Goal: Feedback & Contribution: Submit feedback/report problem

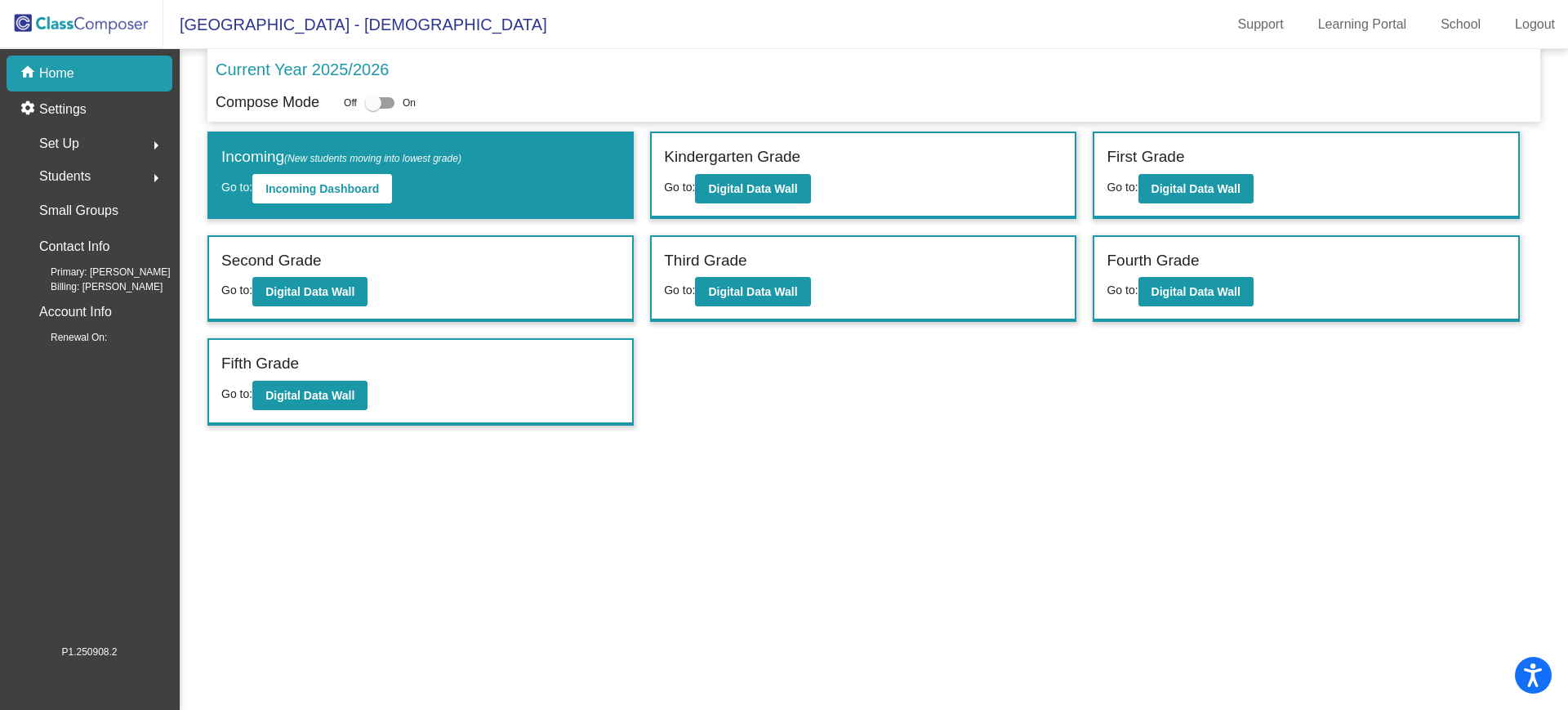
click at [98, 172] on div "Students arrow_right" at bounding box center [94, 176] width 156 height 32
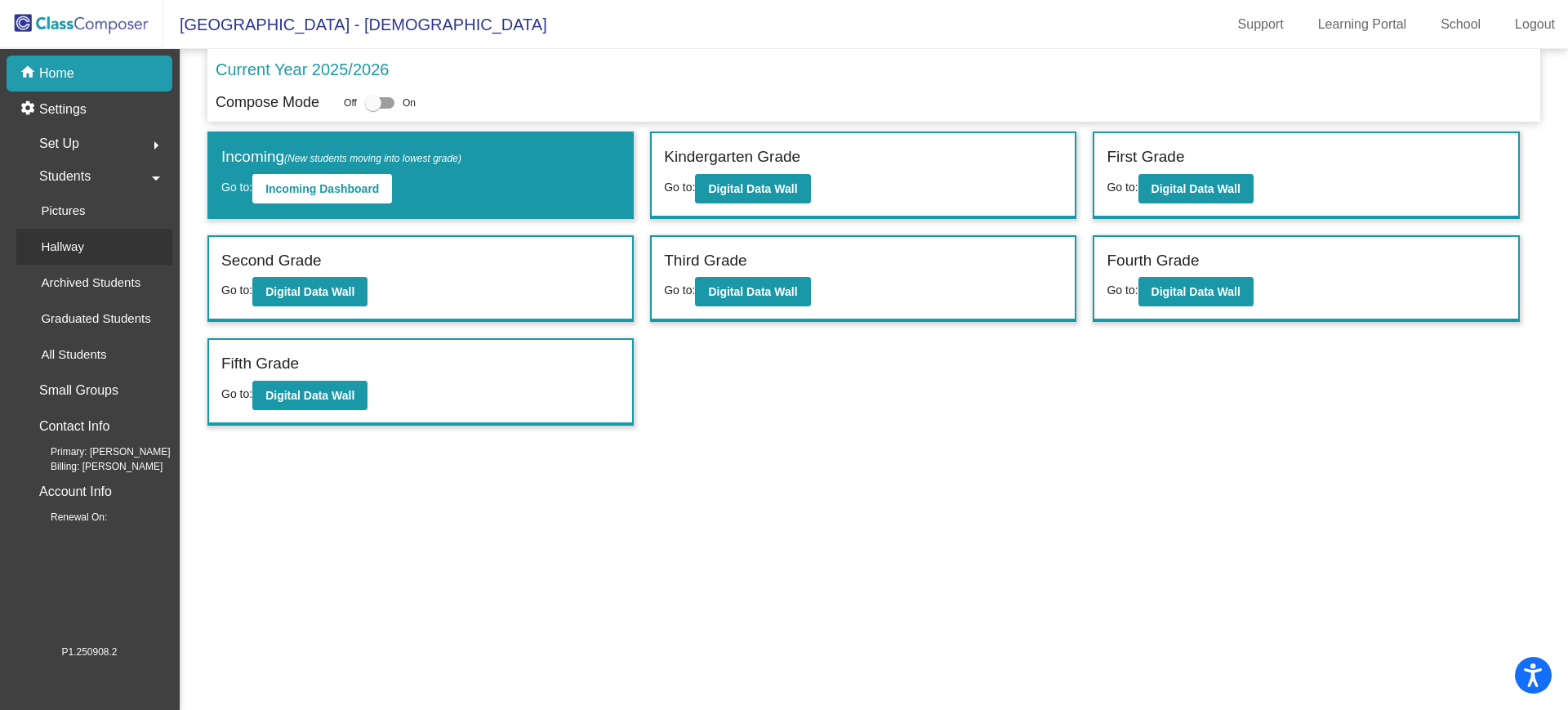
click at [84, 238] on div "Hallway" at bounding box center [57, 246] width 81 height 36
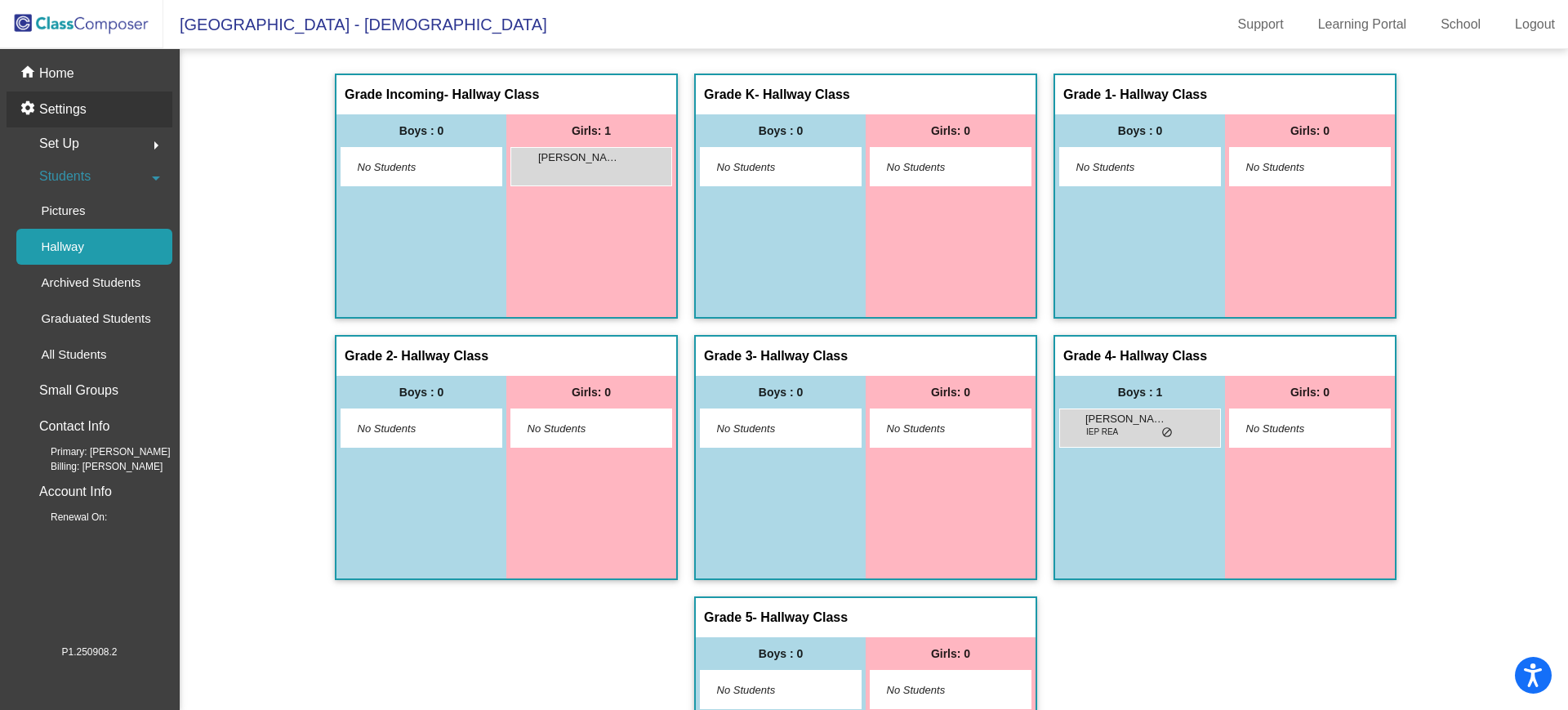
click at [78, 108] on p "Settings" at bounding box center [63, 110] width 47 height 20
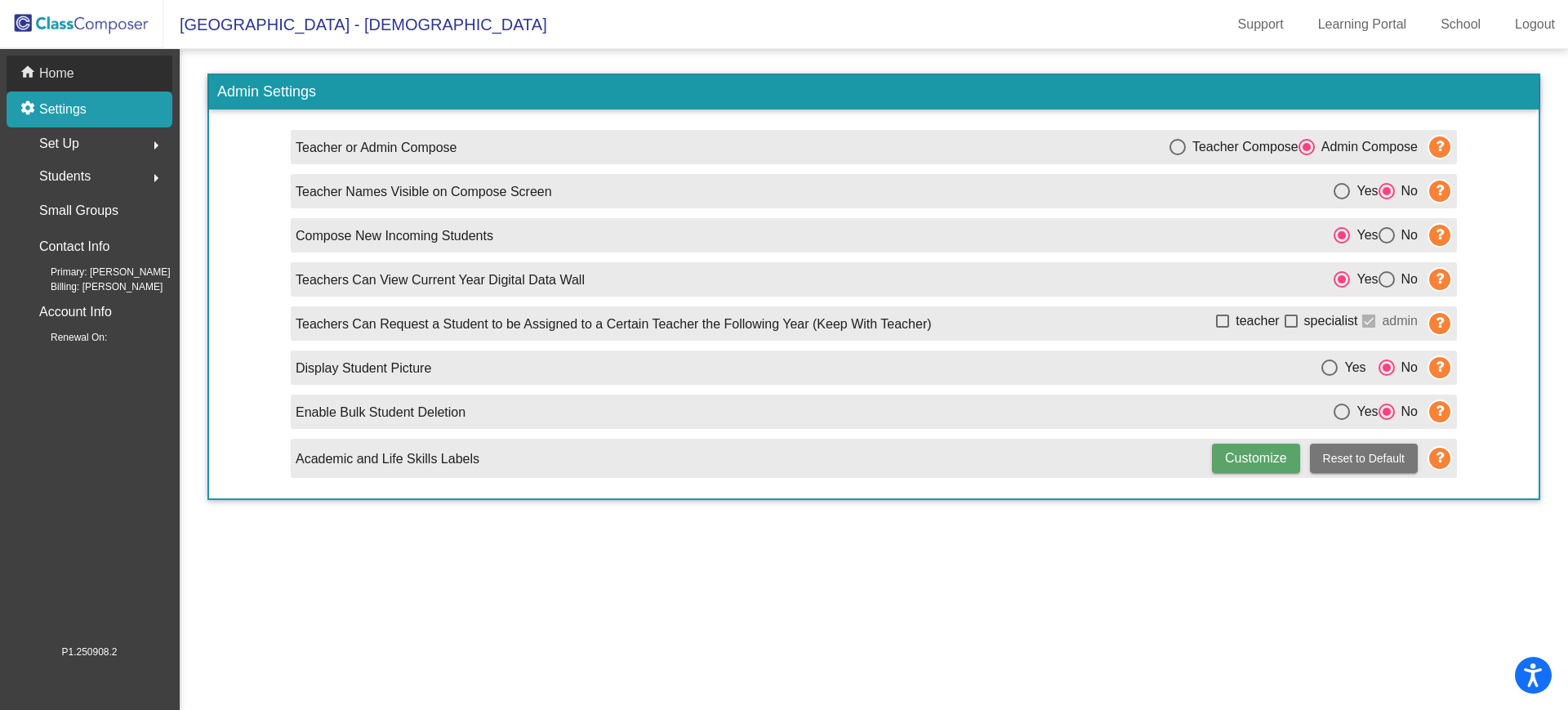
click at [75, 86] on div "home Home" at bounding box center [89, 74] width 166 height 36
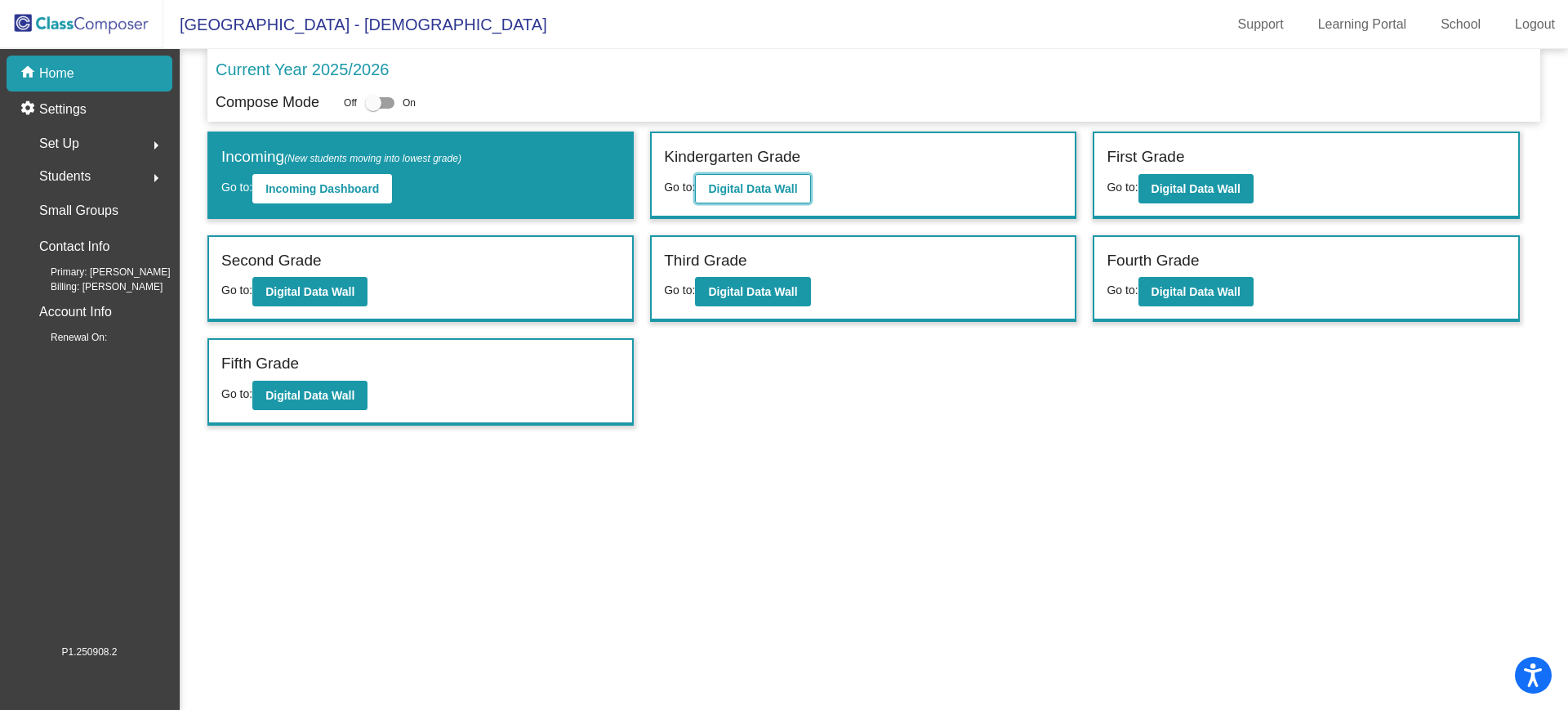
click at [797, 193] on b "Digital Data Wall" at bounding box center [752, 189] width 89 height 13
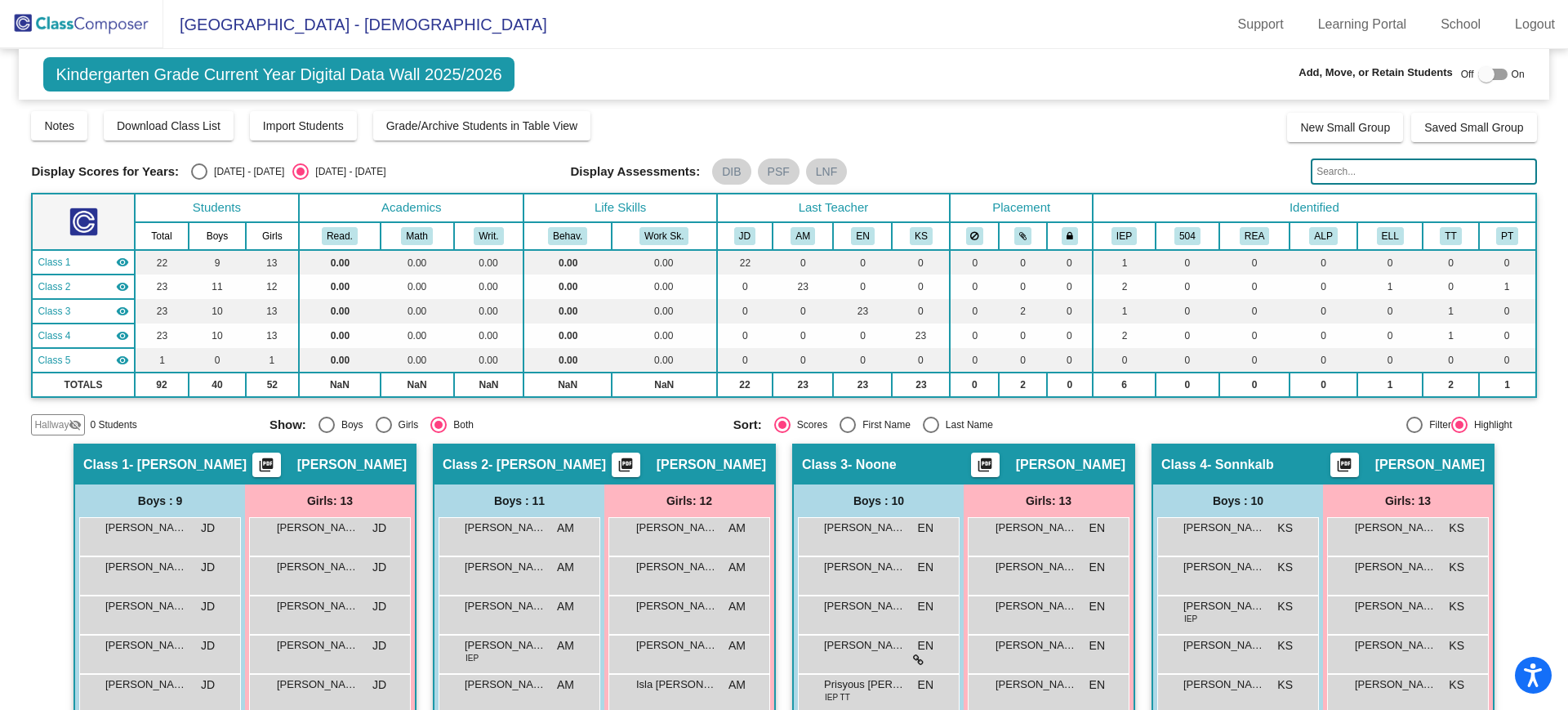
click at [51, 358] on span "Class 5" at bounding box center [53, 359] width 32 height 15
click at [119, 356] on mat-icon "visibility_off" at bounding box center [122, 359] width 13 height 13
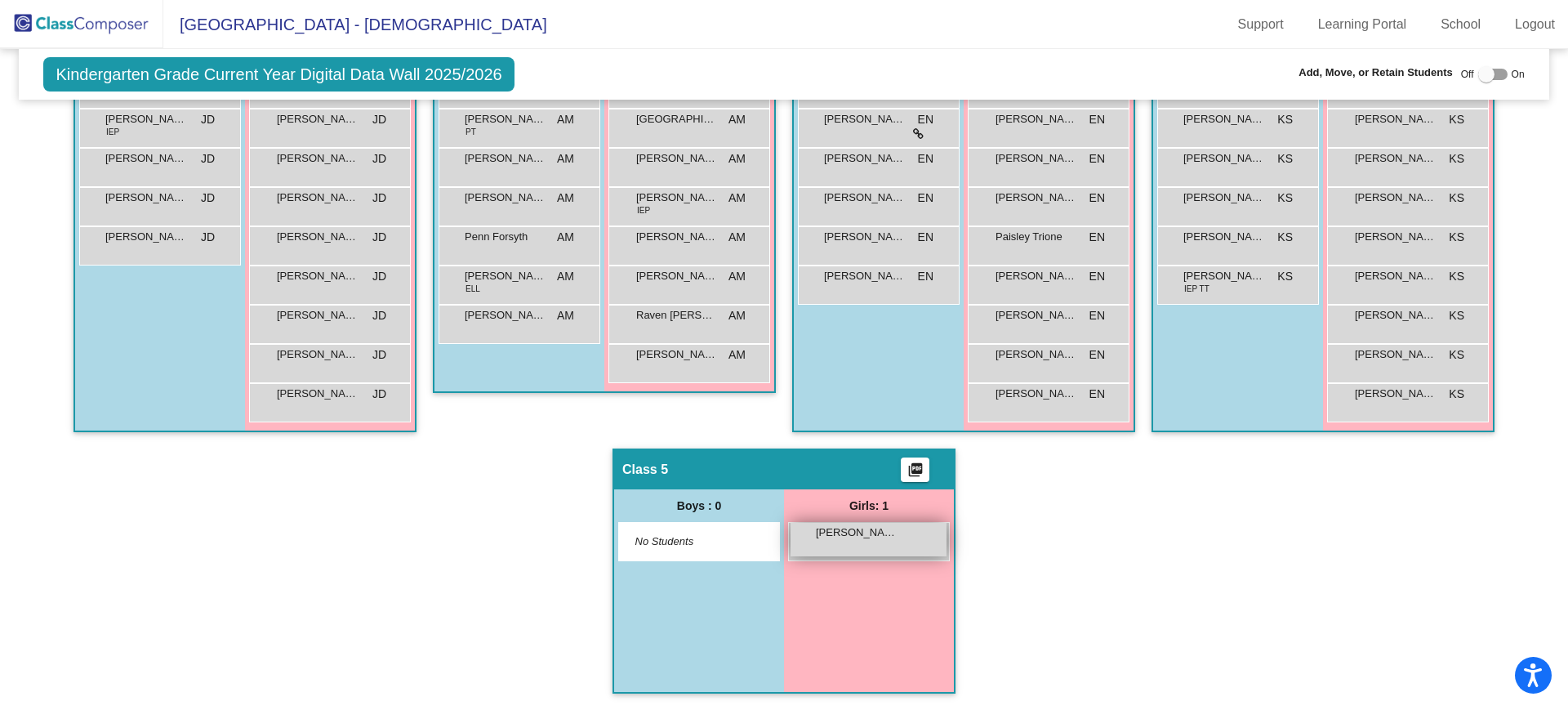
click at [851, 538] on span "Mailys Villarroel Zamora" at bounding box center [856, 532] width 81 height 17
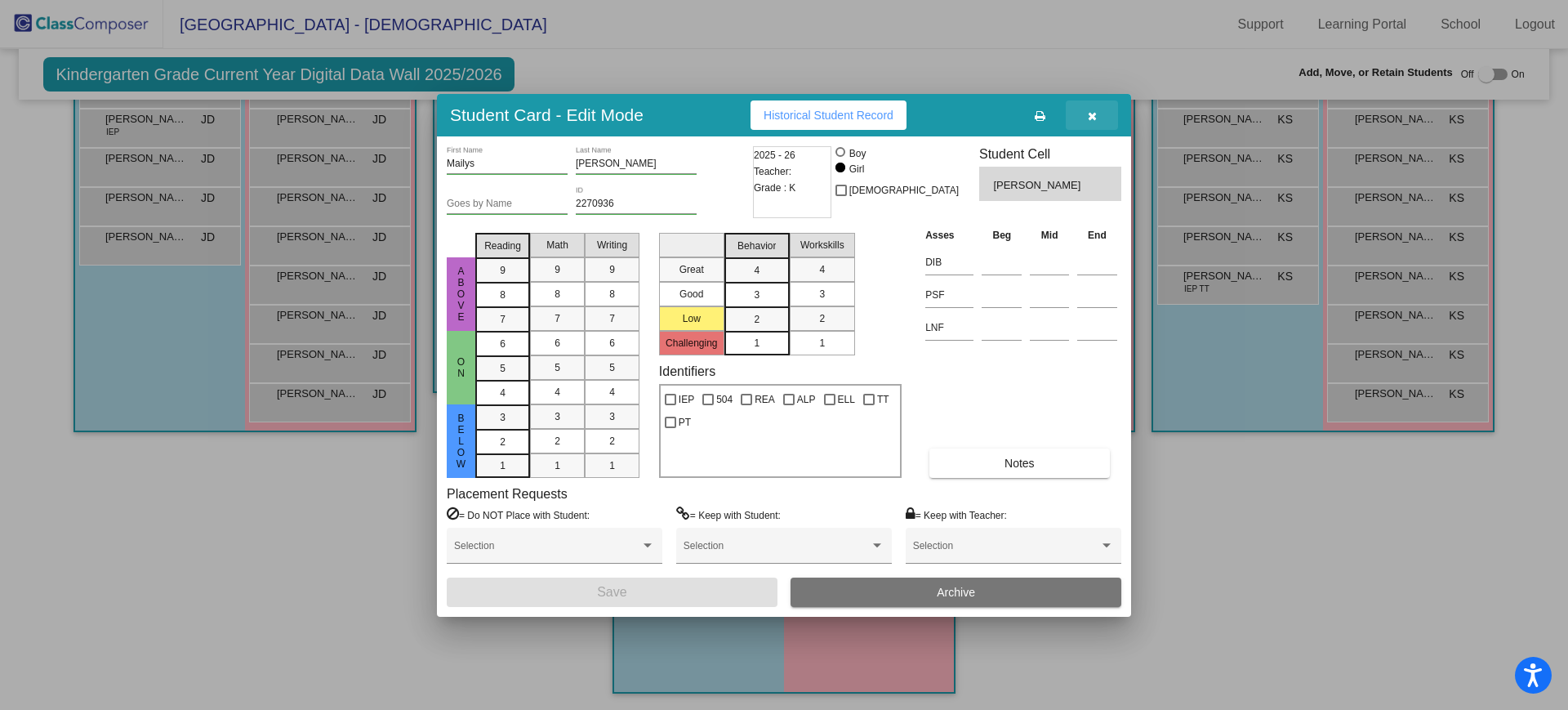
click at [1092, 120] on icon "button" at bounding box center [1092, 116] width 9 height 12
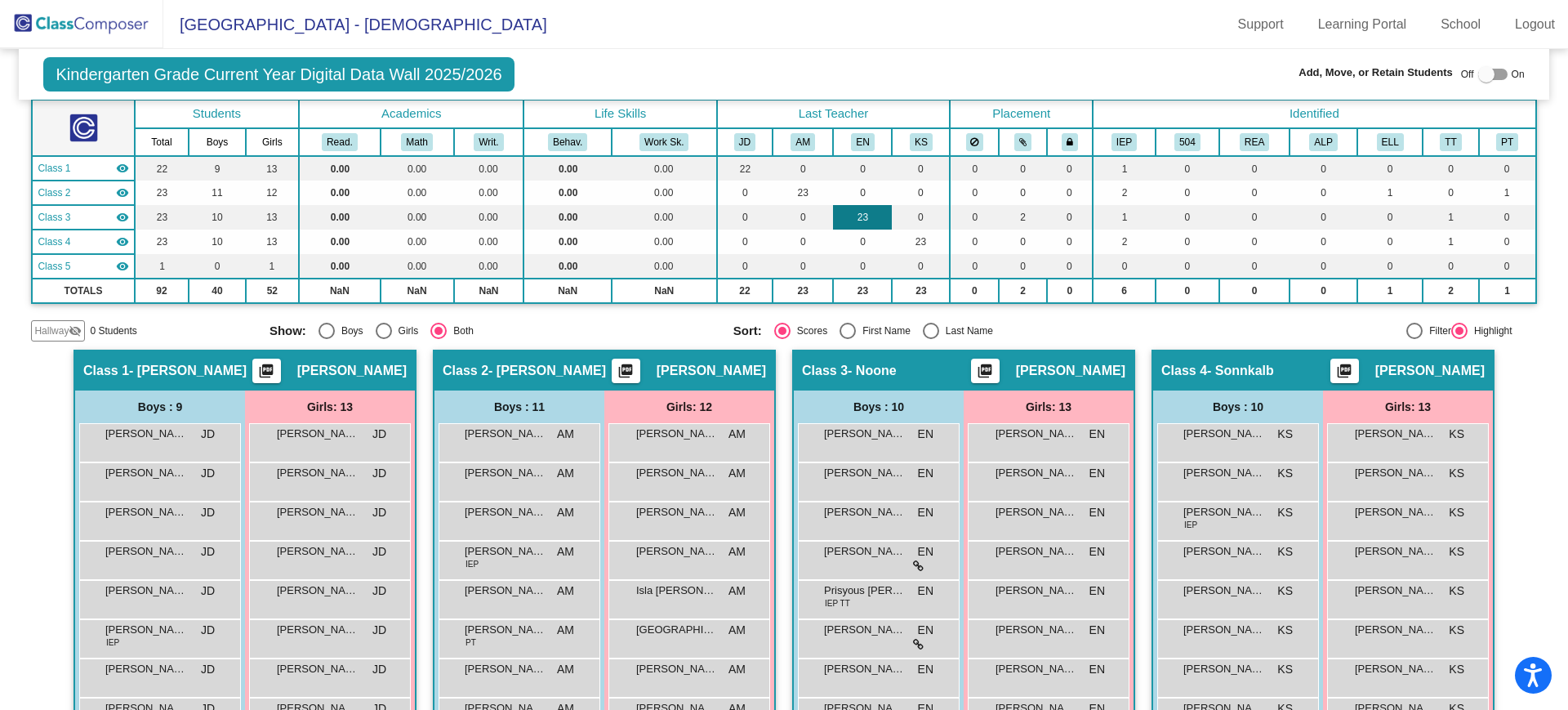
scroll to position [0, 0]
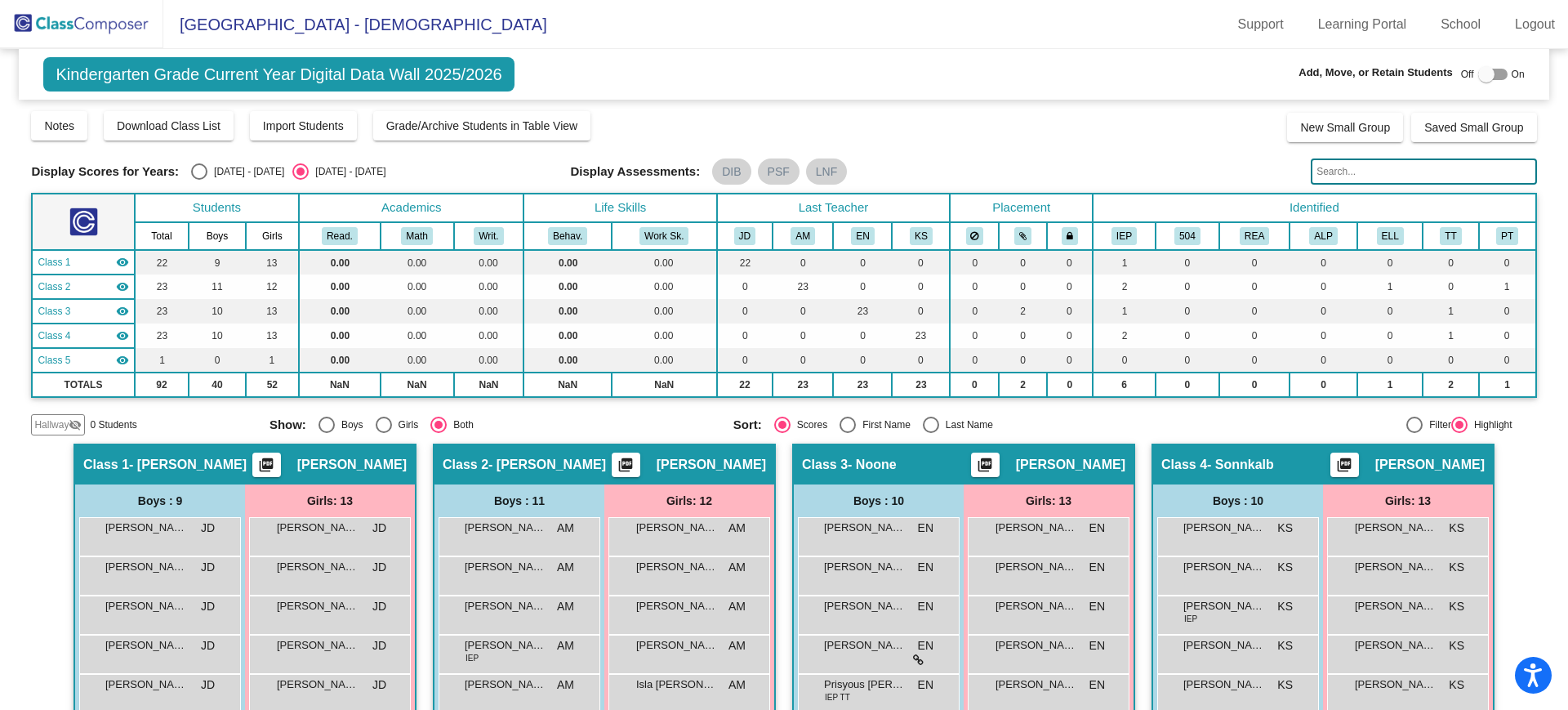
click at [58, 12] on img at bounding box center [81, 24] width 163 height 48
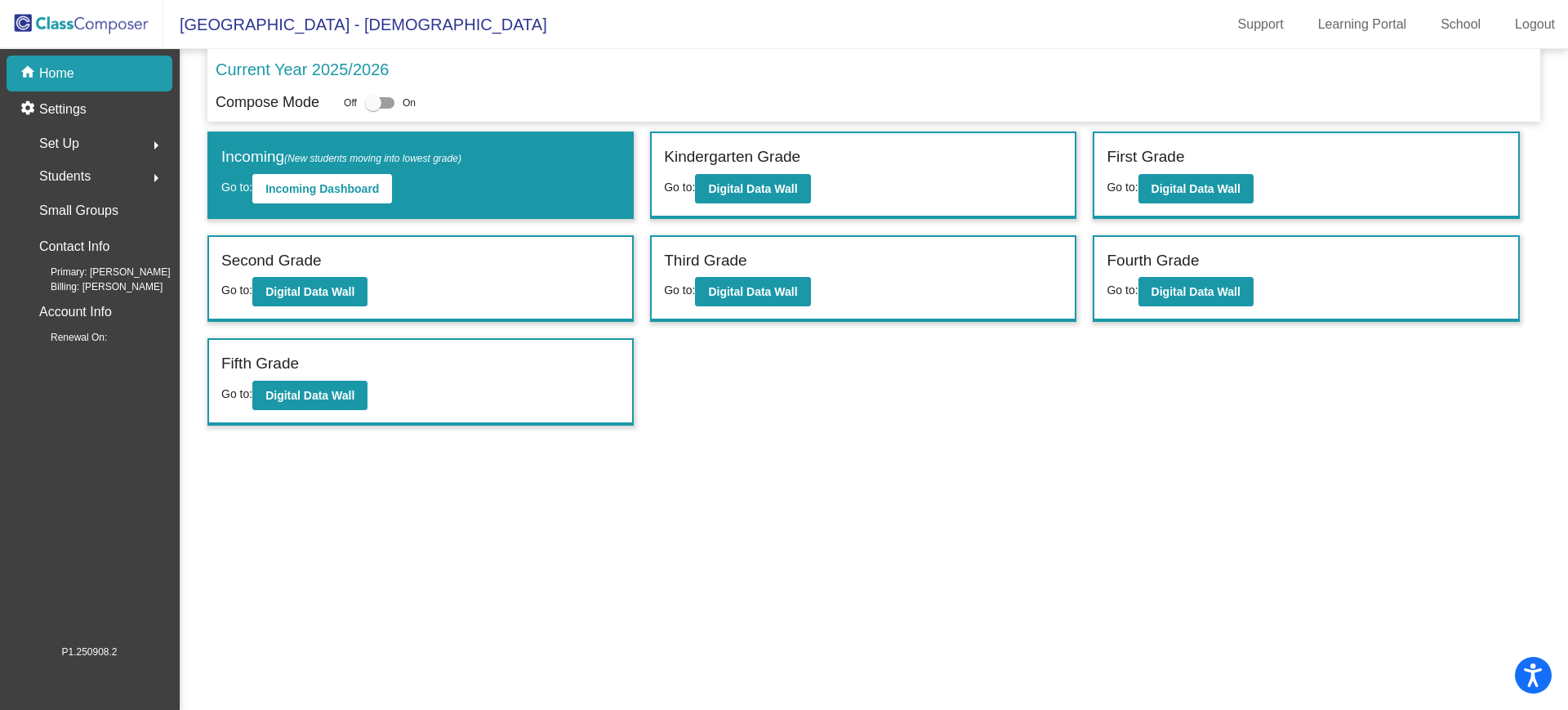
click at [68, 176] on span "Students" at bounding box center [65, 176] width 51 height 23
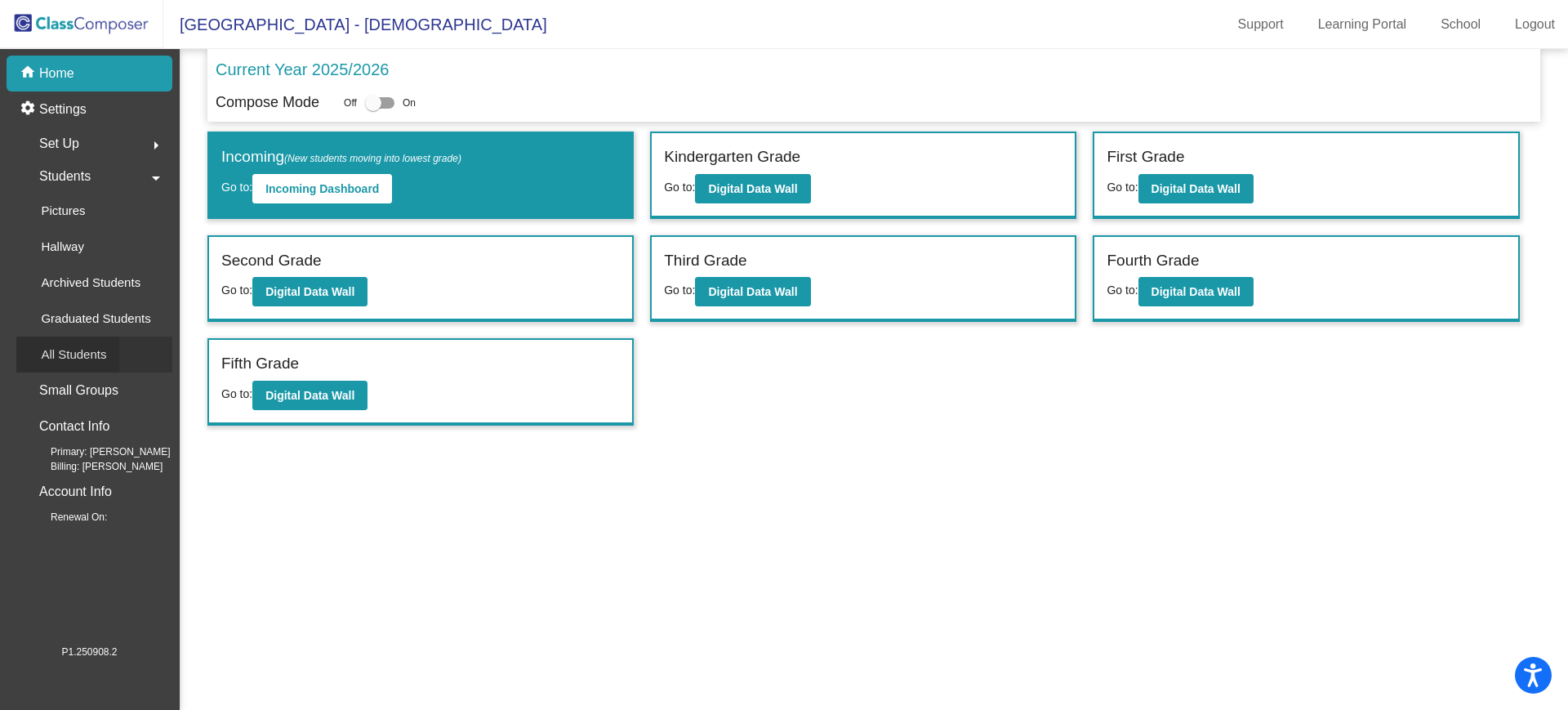
click at [60, 353] on p "All Students" at bounding box center [74, 355] width 66 height 20
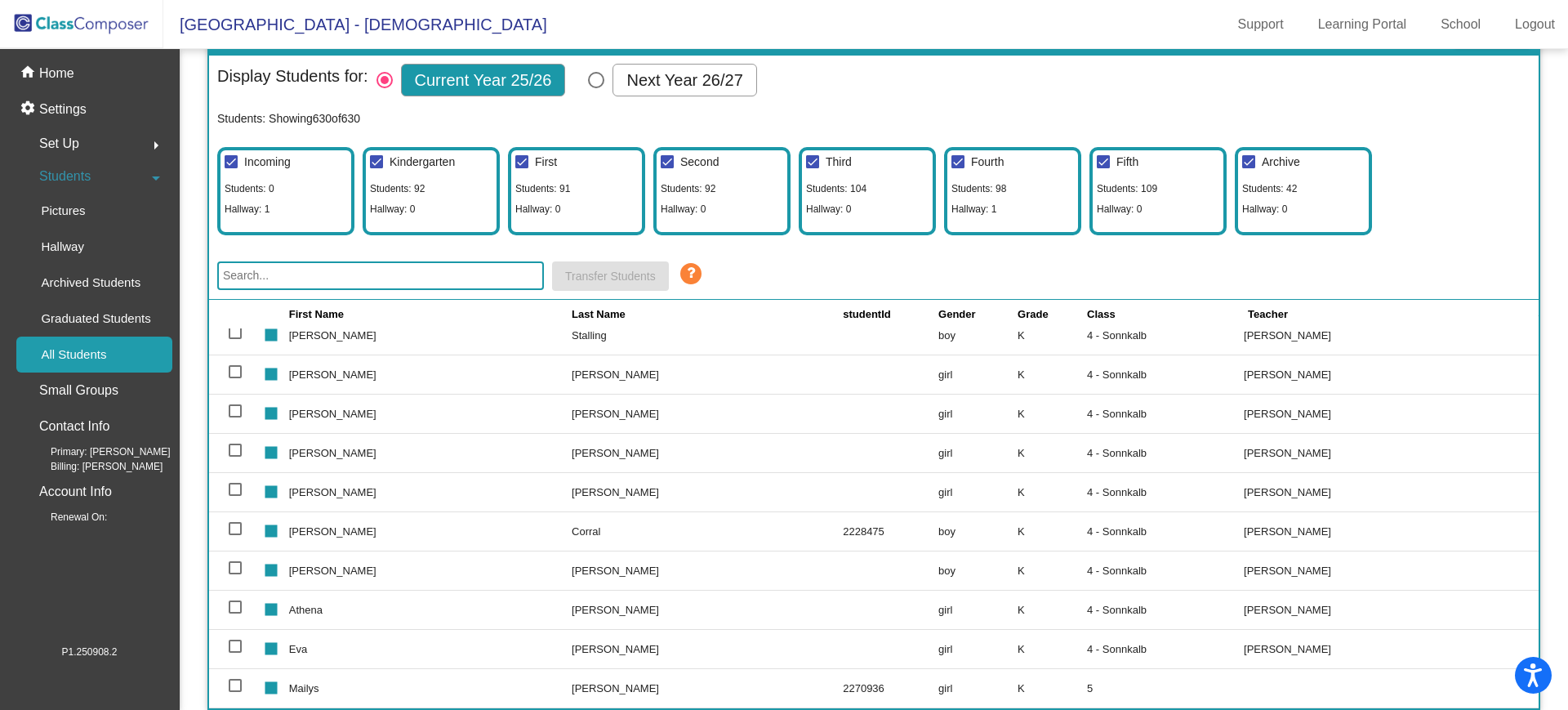
scroll to position [3472, 0]
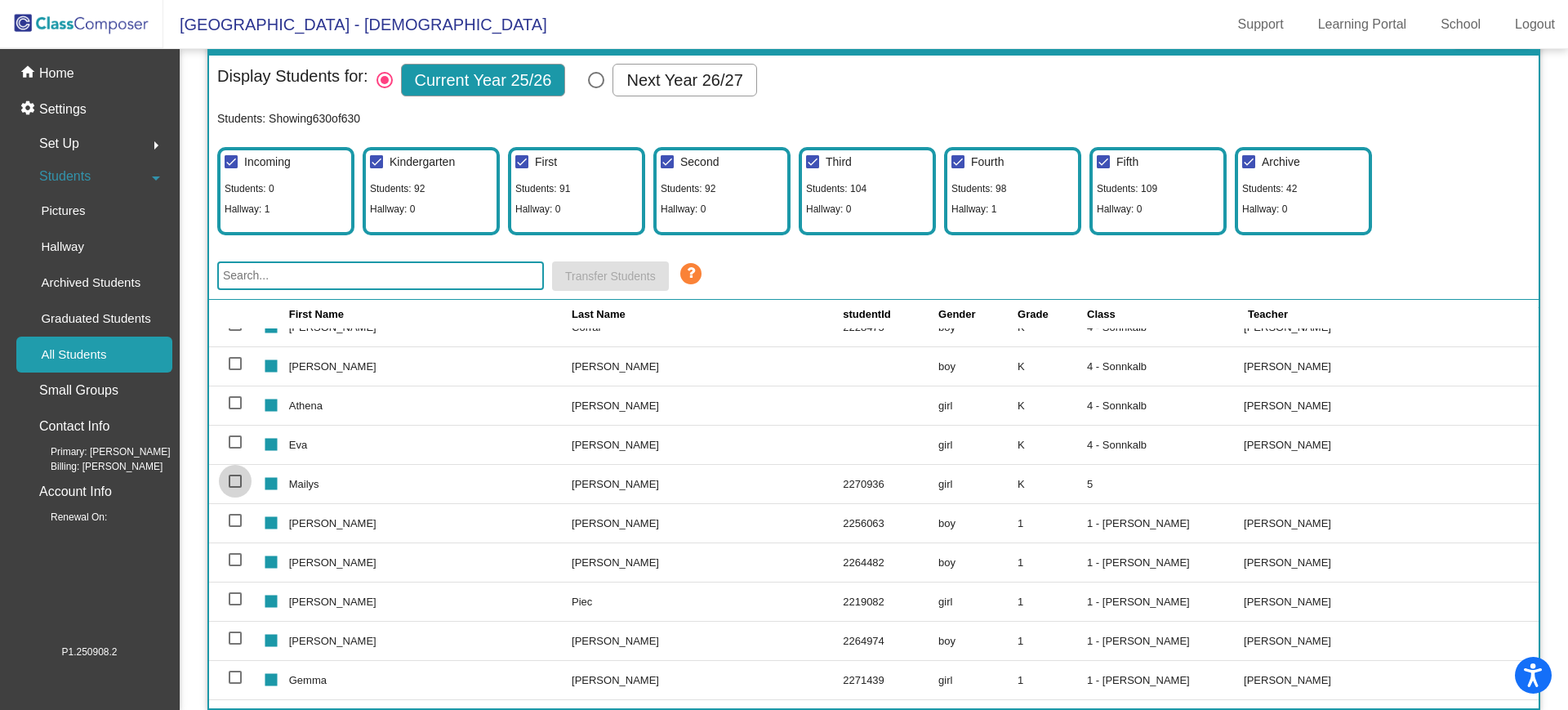
click at [233, 479] on div at bounding box center [235, 480] width 13 height 13
click at [235, 488] on input "select row 94" at bounding box center [235, 488] width 1 height 1
checkbox input "true"
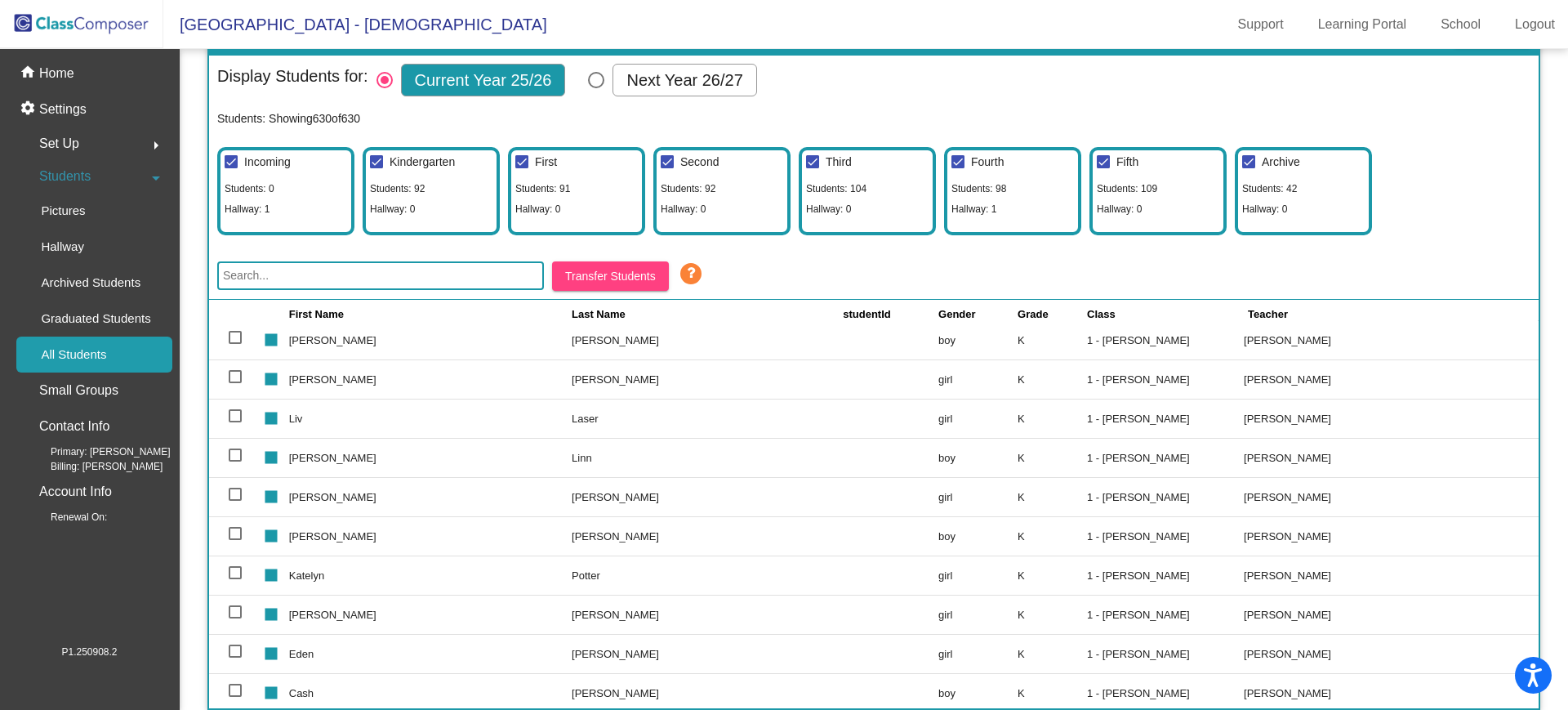
scroll to position [0, 0]
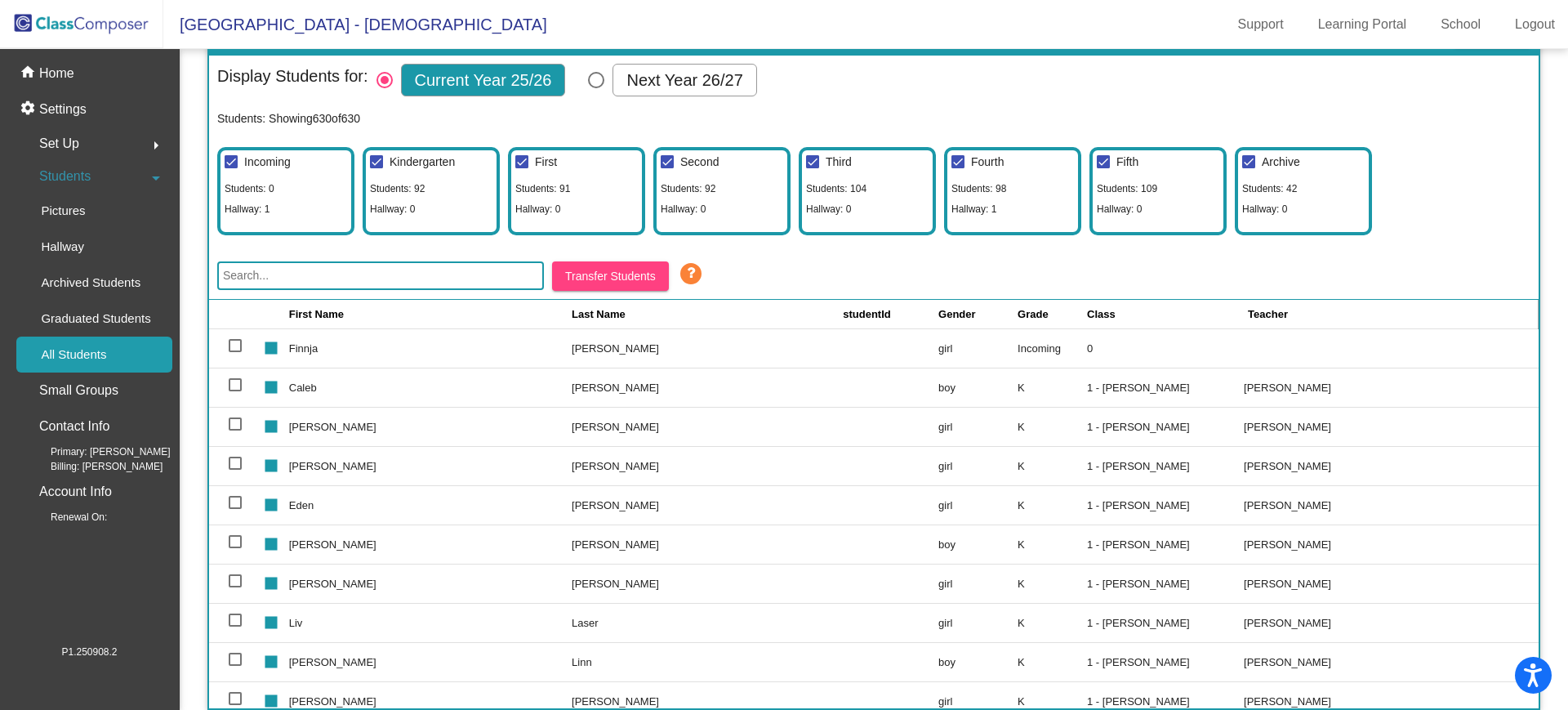
click at [118, 142] on div "Set Up arrow_right" at bounding box center [94, 143] width 156 height 32
click at [118, 141] on div "Set Up arrow_drop_down" at bounding box center [94, 143] width 156 height 32
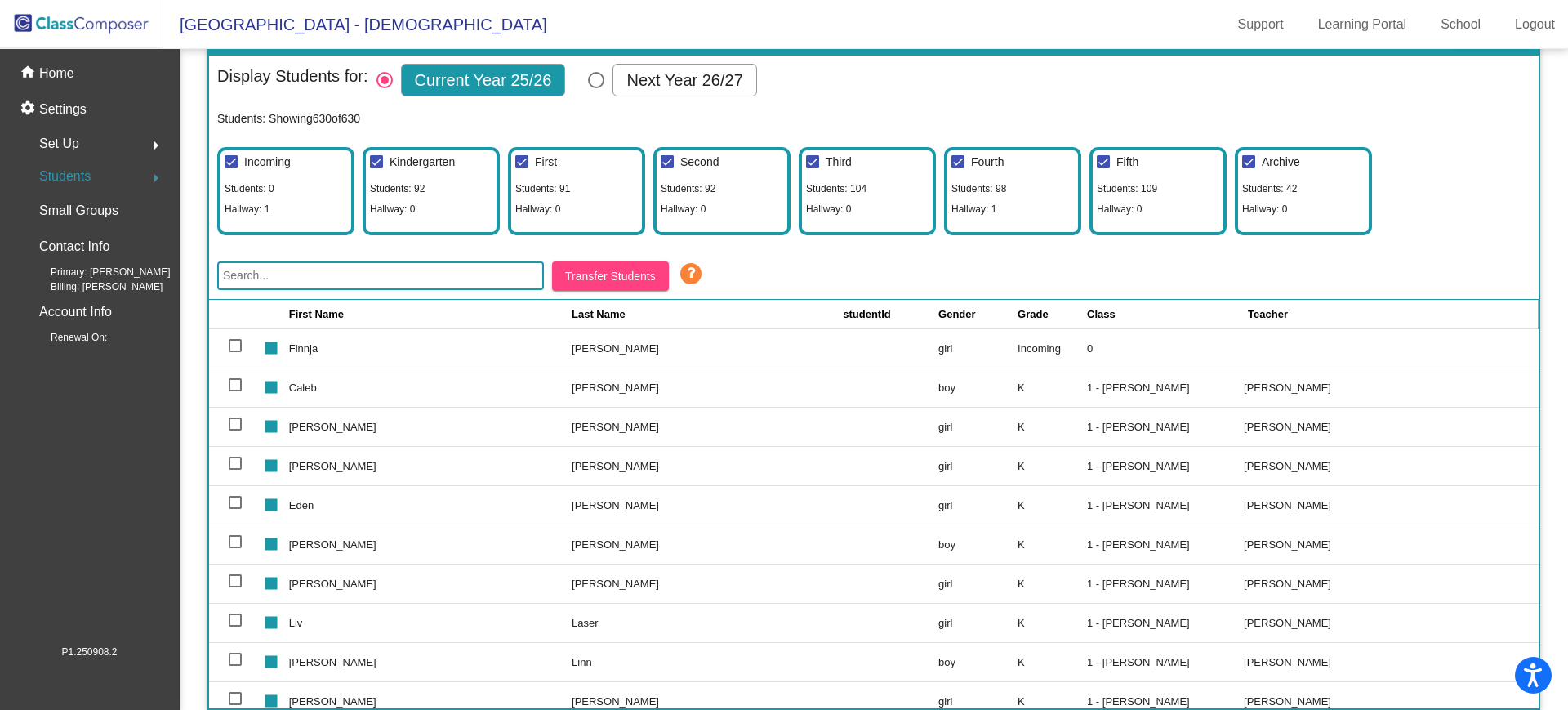
click at [119, 173] on div "Students arrow_right" at bounding box center [94, 176] width 156 height 32
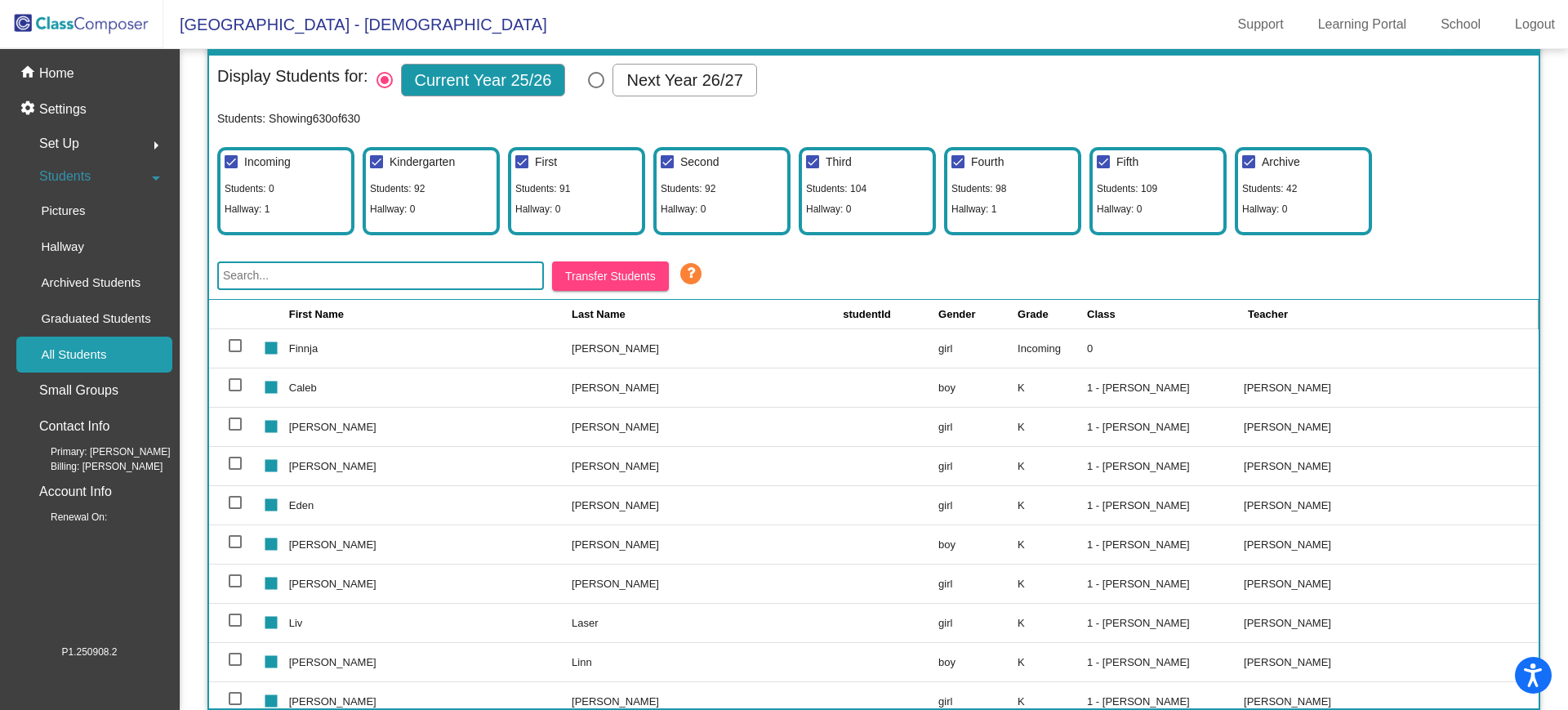
click at [688, 270] on icon at bounding box center [690, 273] width 25 height 25
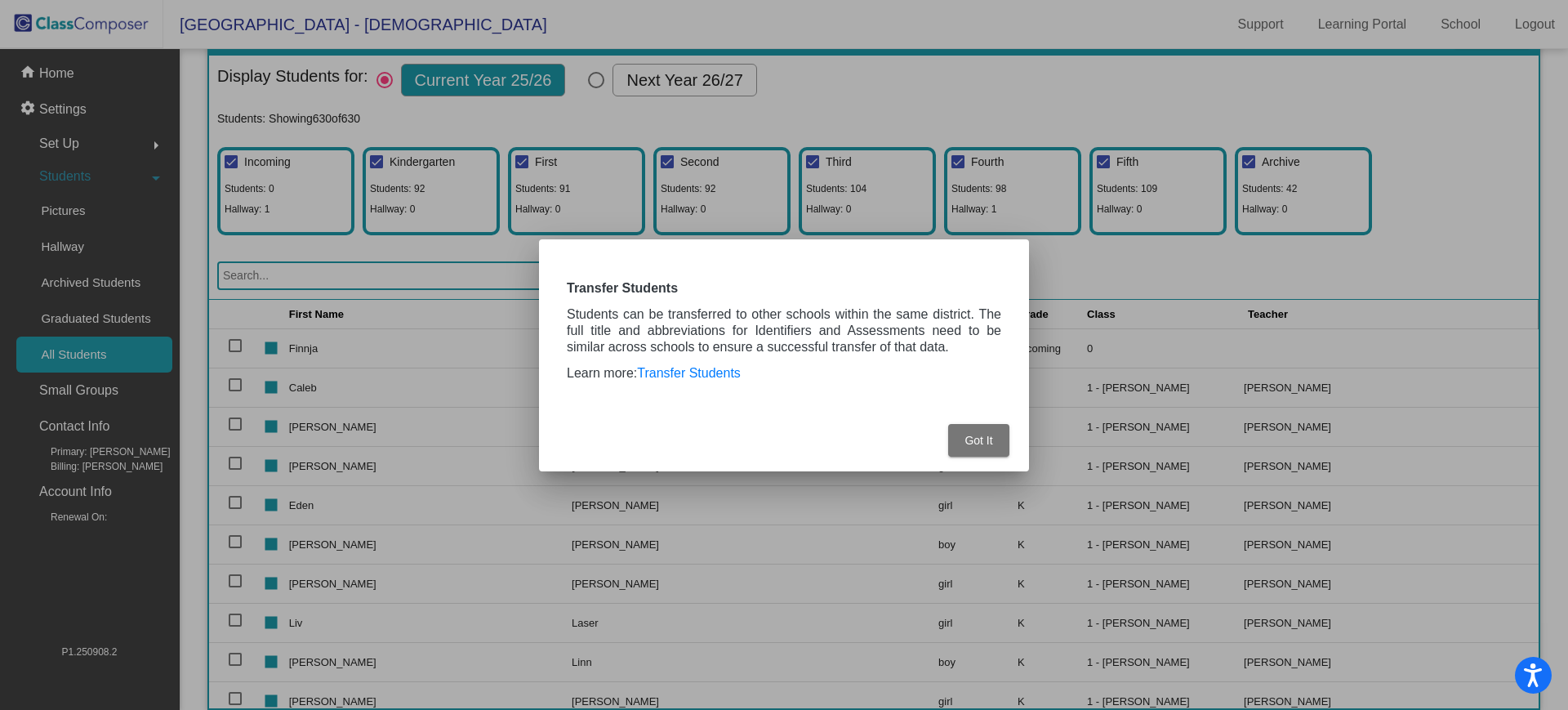
click at [965, 434] on span "Got It" at bounding box center [979, 440] width 27 height 13
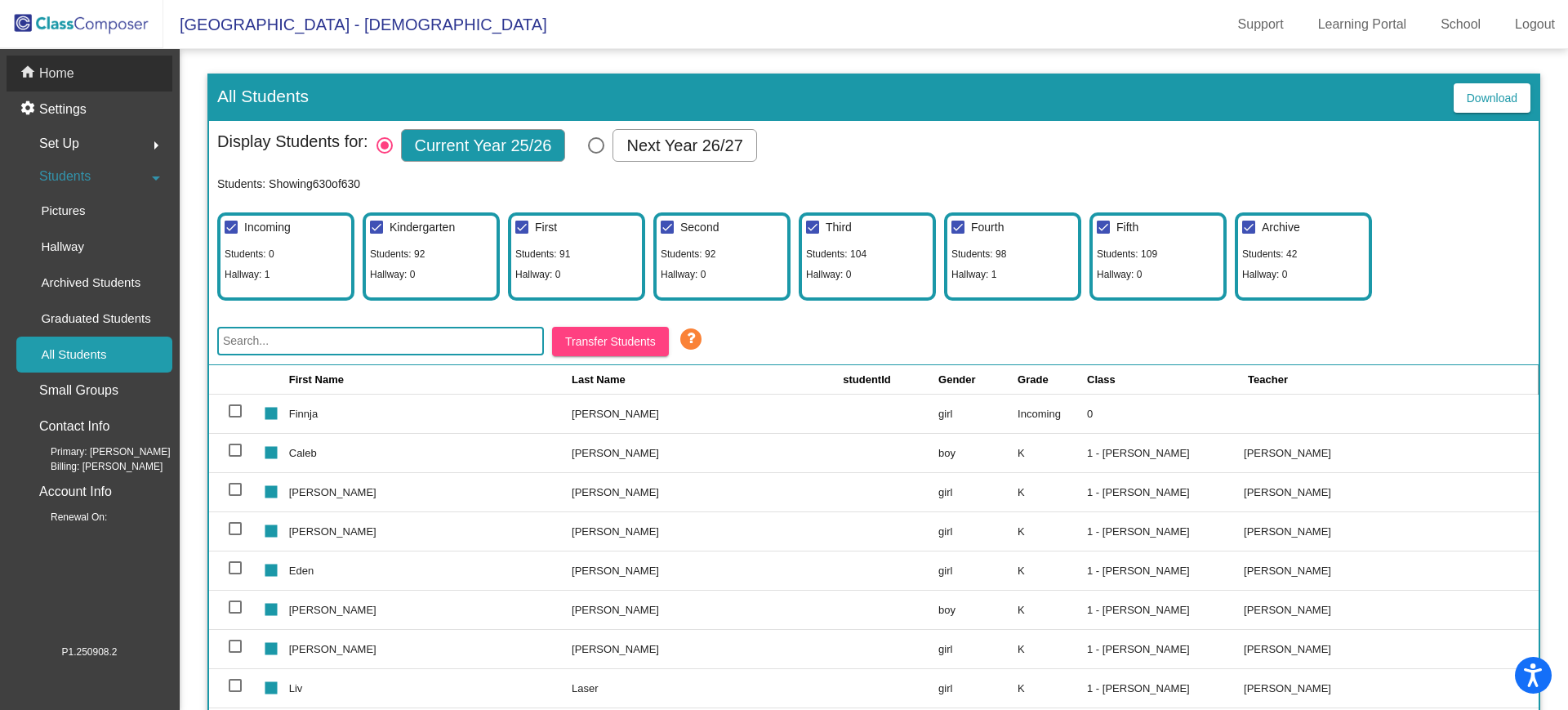
click at [70, 65] on p "Home" at bounding box center [57, 74] width 35 height 20
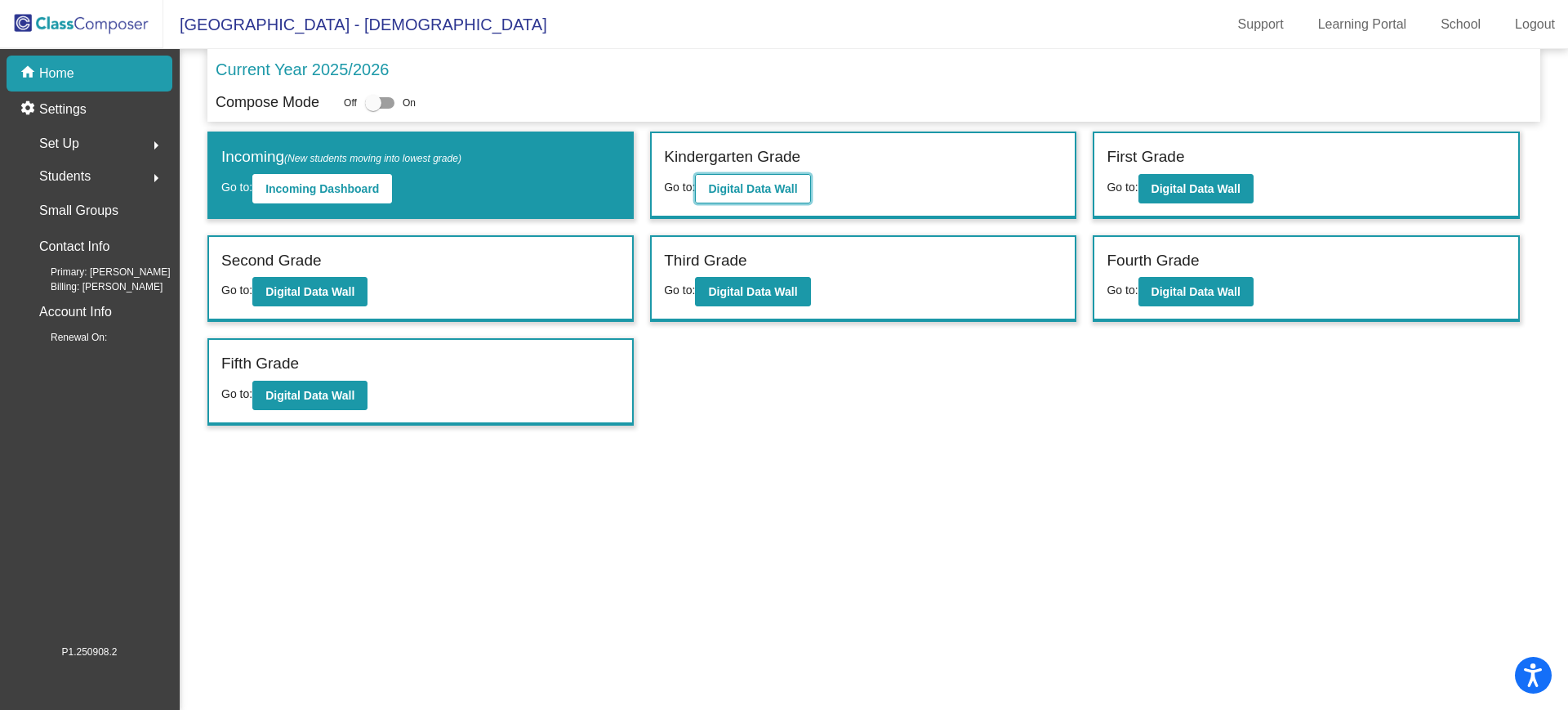
click at [769, 188] on b "Digital Data Wall" at bounding box center [752, 189] width 89 height 13
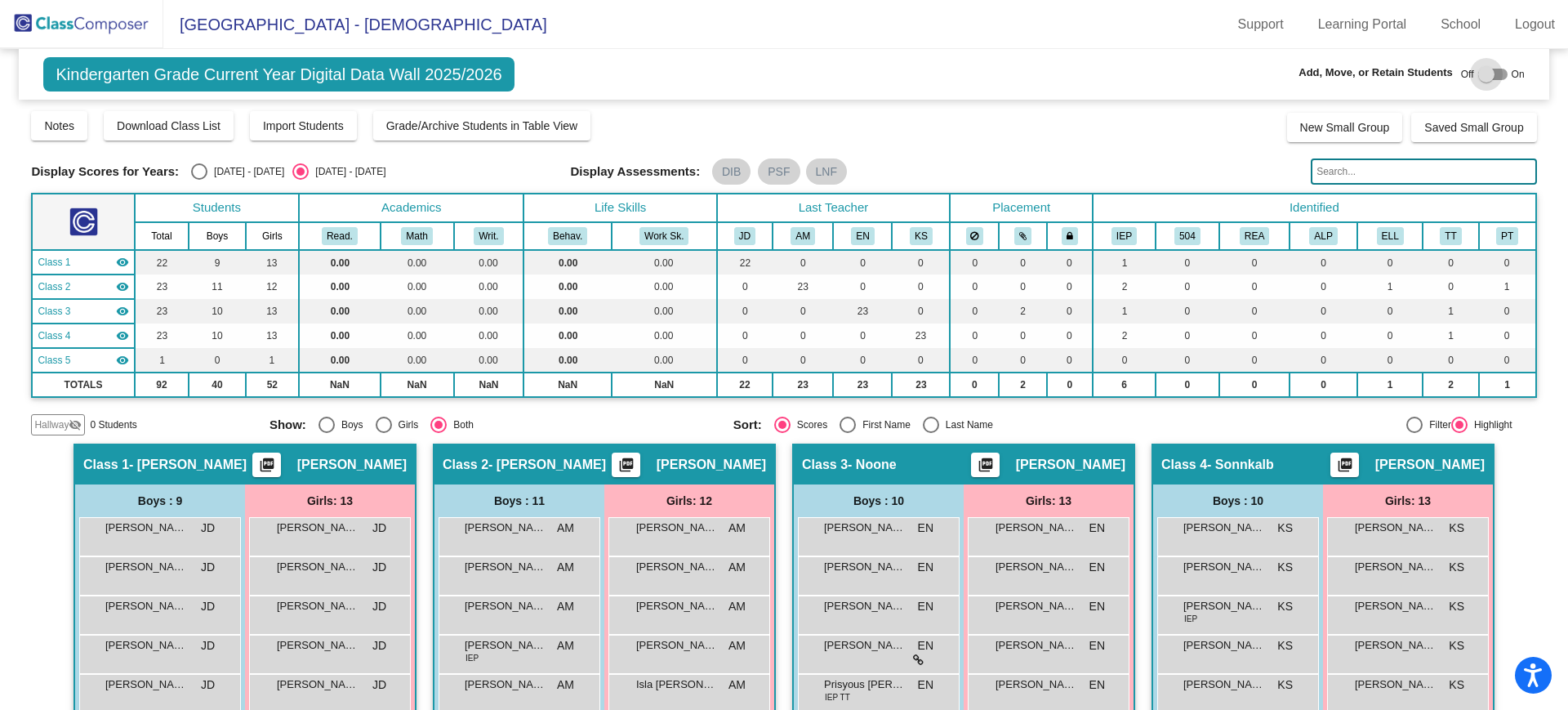
click at [1491, 74] on div at bounding box center [1493, 75] width 29 height 12
checkbox input "true"
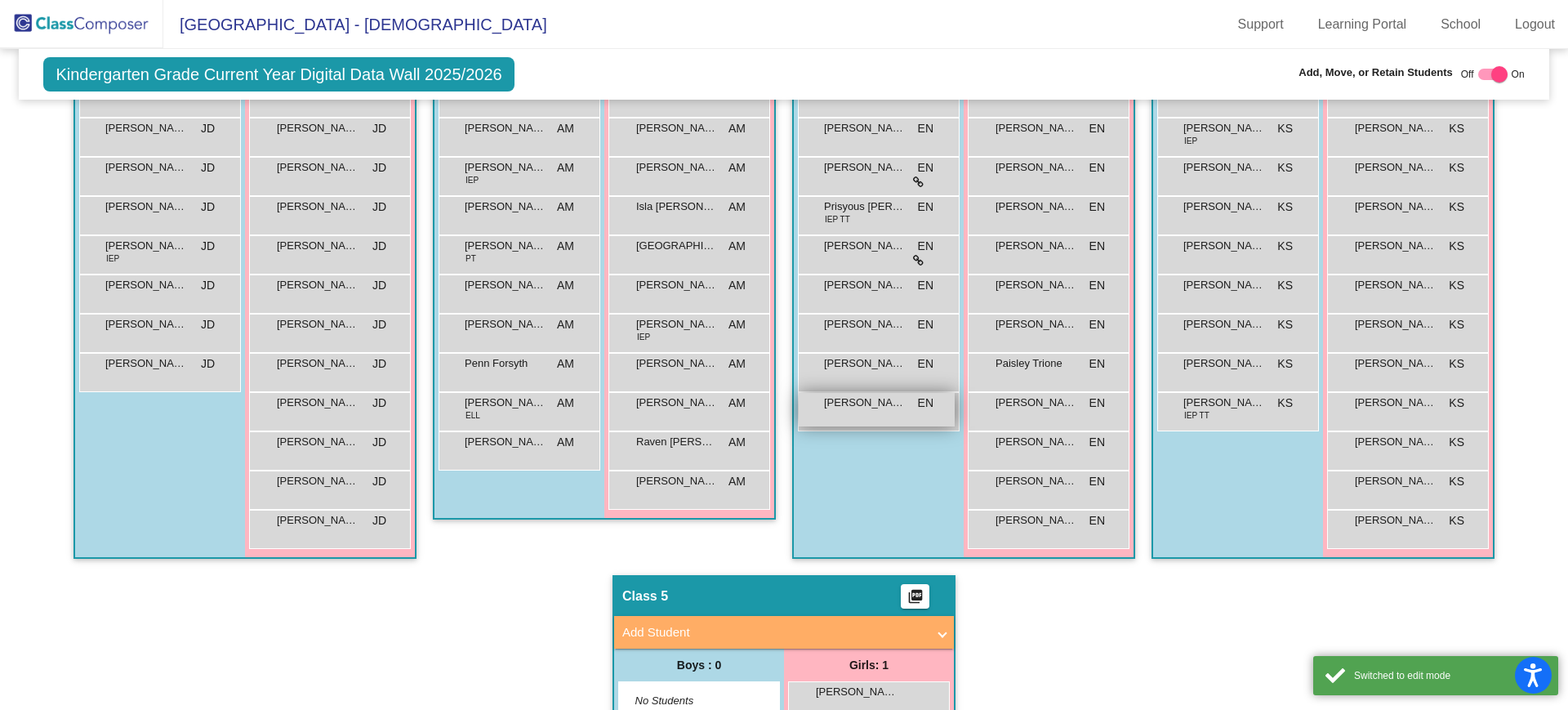
scroll to position [637, 0]
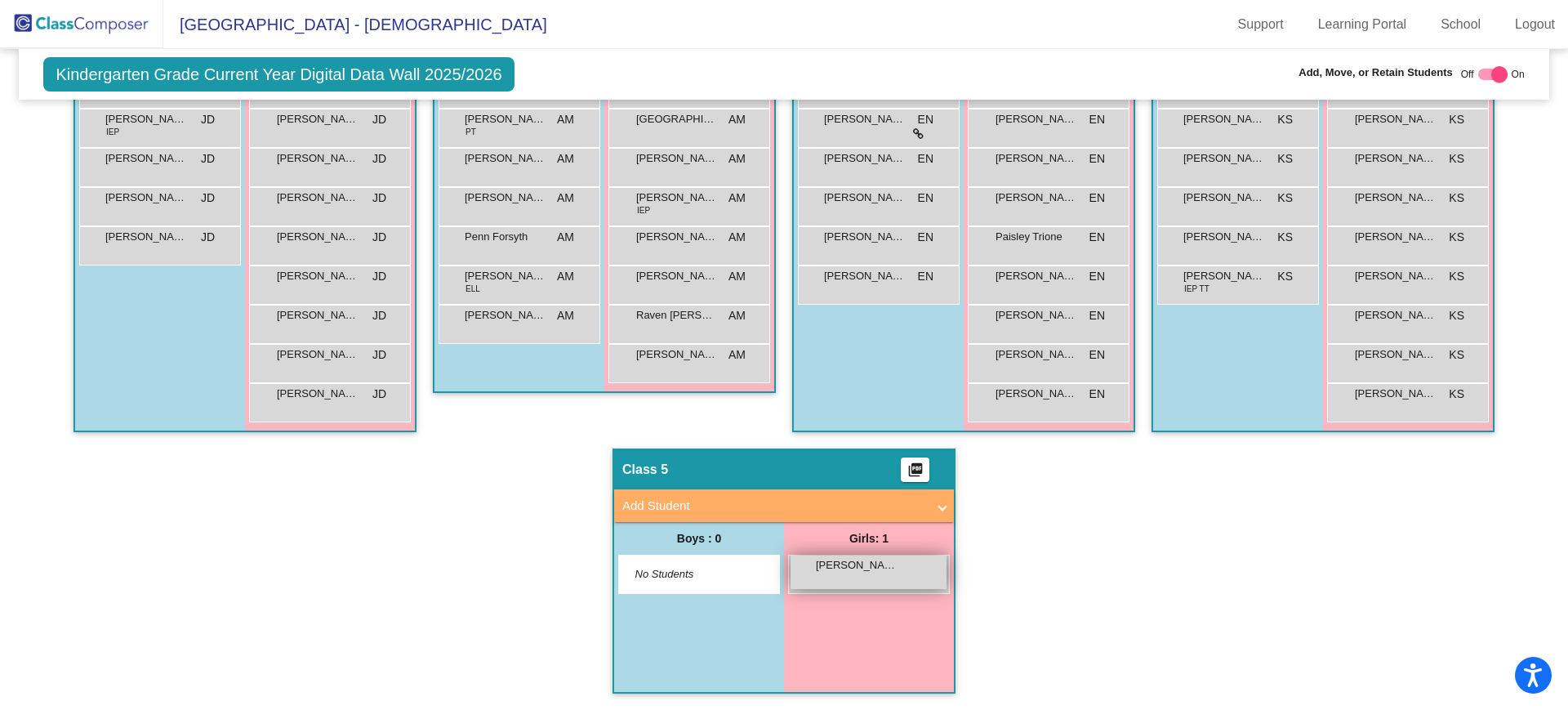
click at [839, 566] on span "Mailys Villarroel Zamora" at bounding box center [856, 565] width 81 height 17
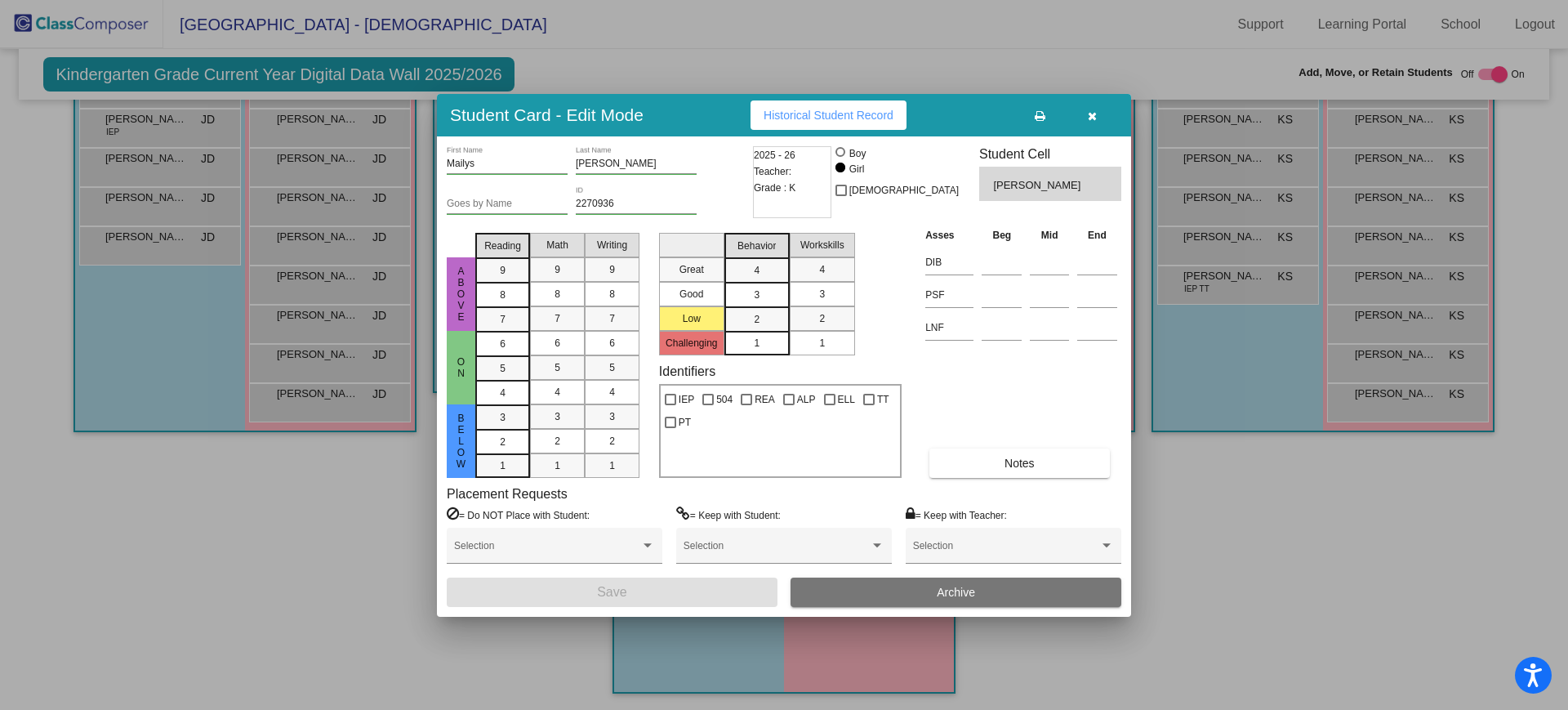
click at [807, 202] on div "2025 - 26 Teacher: Grade : K" at bounding box center [792, 182] width 79 height 72
click at [795, 183] on span "Grade : K" at bounding box center [775, 188] width 41 height 17
click at [1098, 113] on button "button" at bounding box center [1092, 115] width 52 height 29
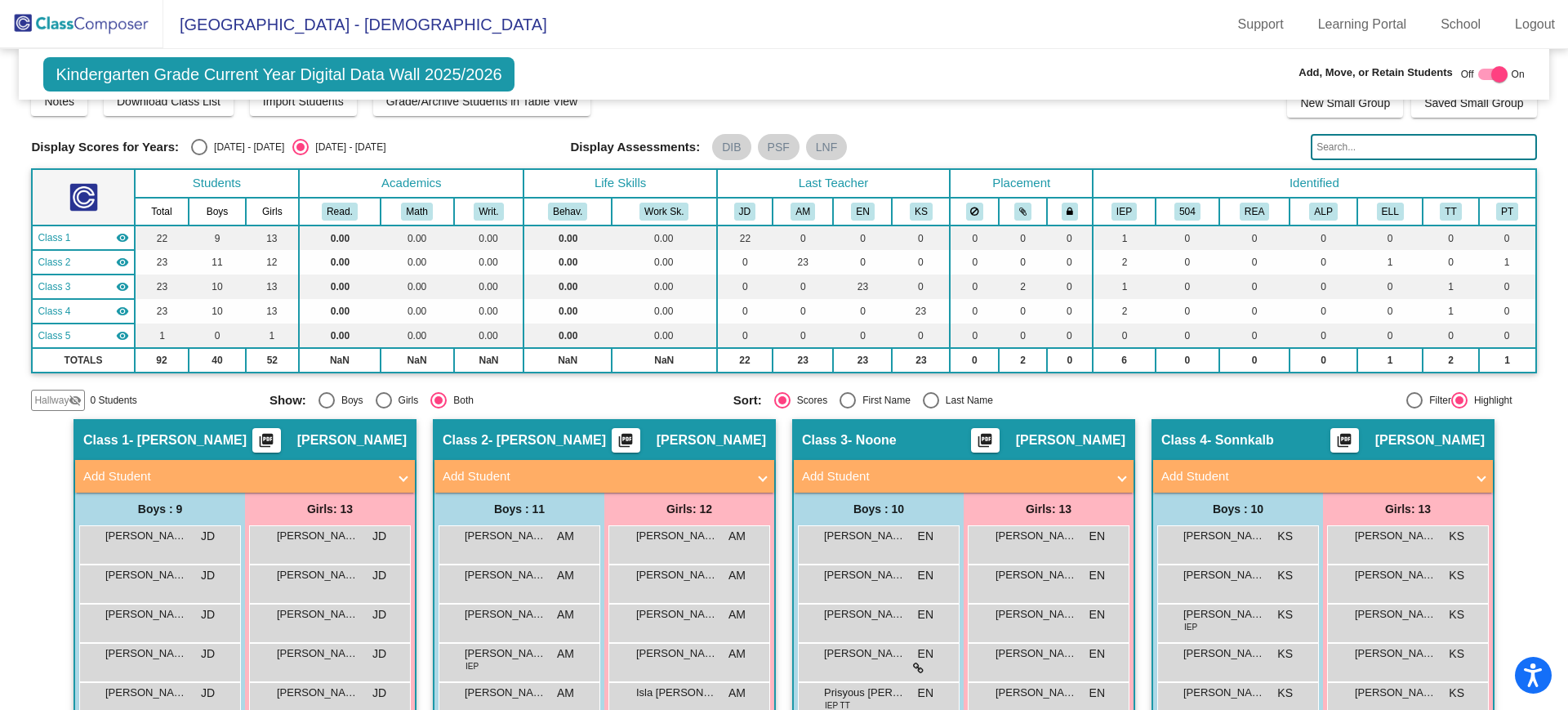
scroll to position [0, 0]
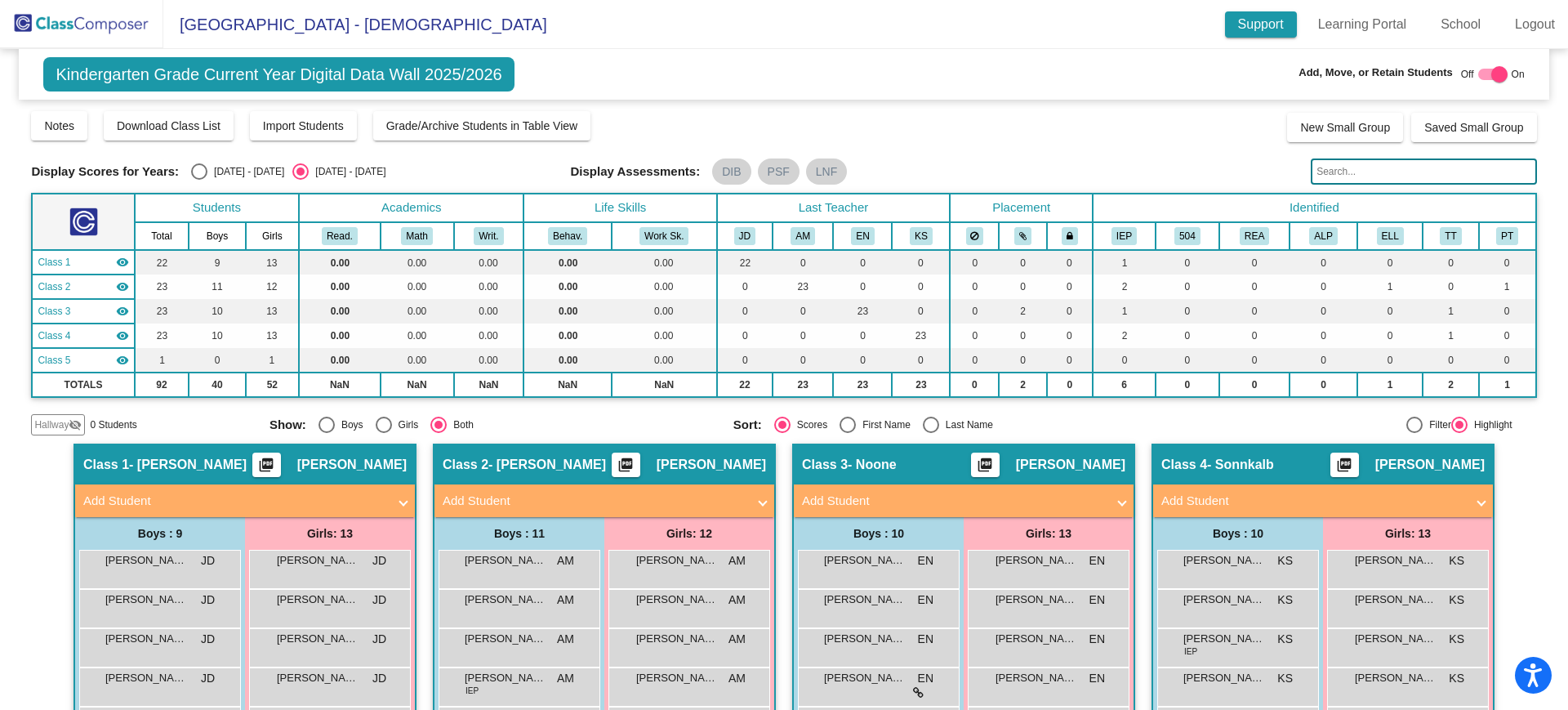
click at [1274, 27] on link "Support" at bounding box center [1261, 25] width 72 height 27
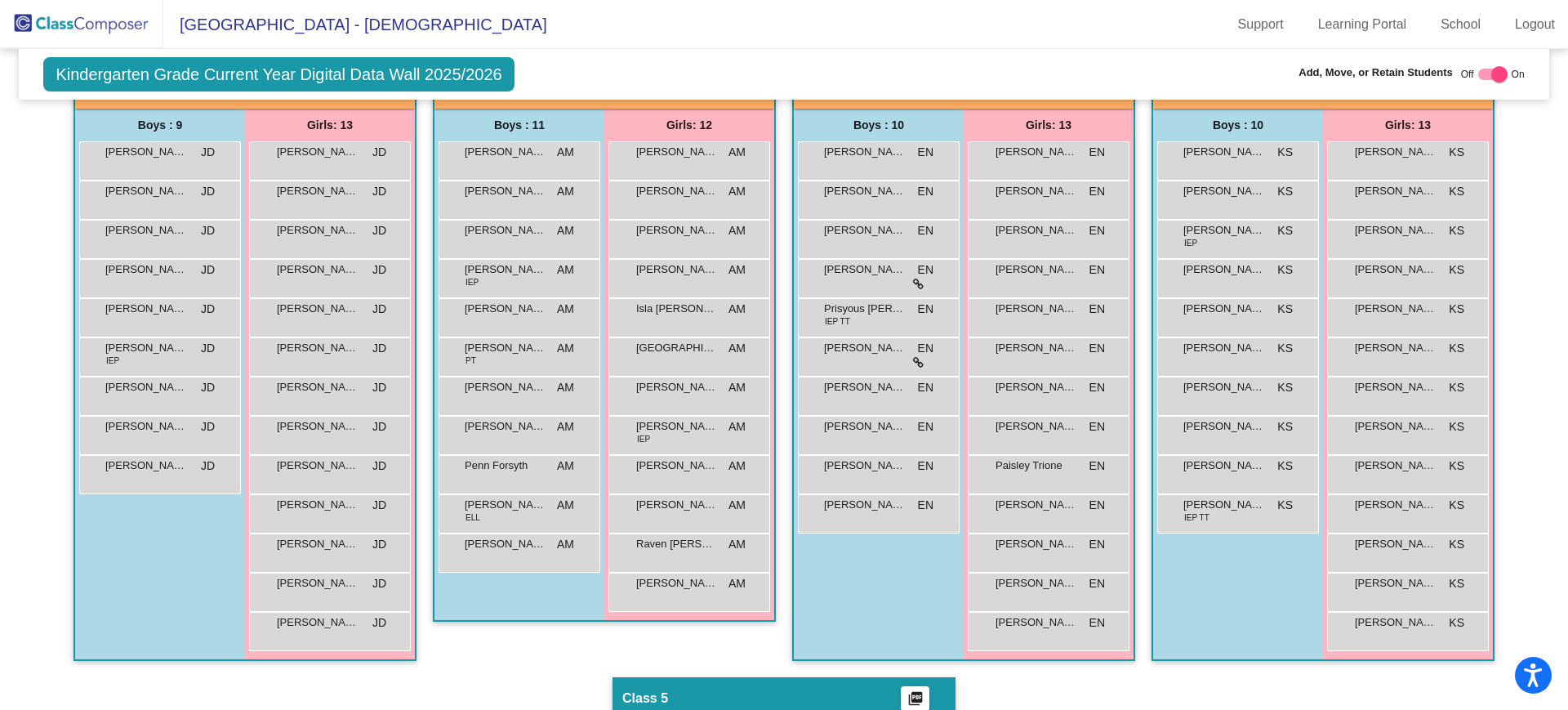
scroll to position [637, 0]
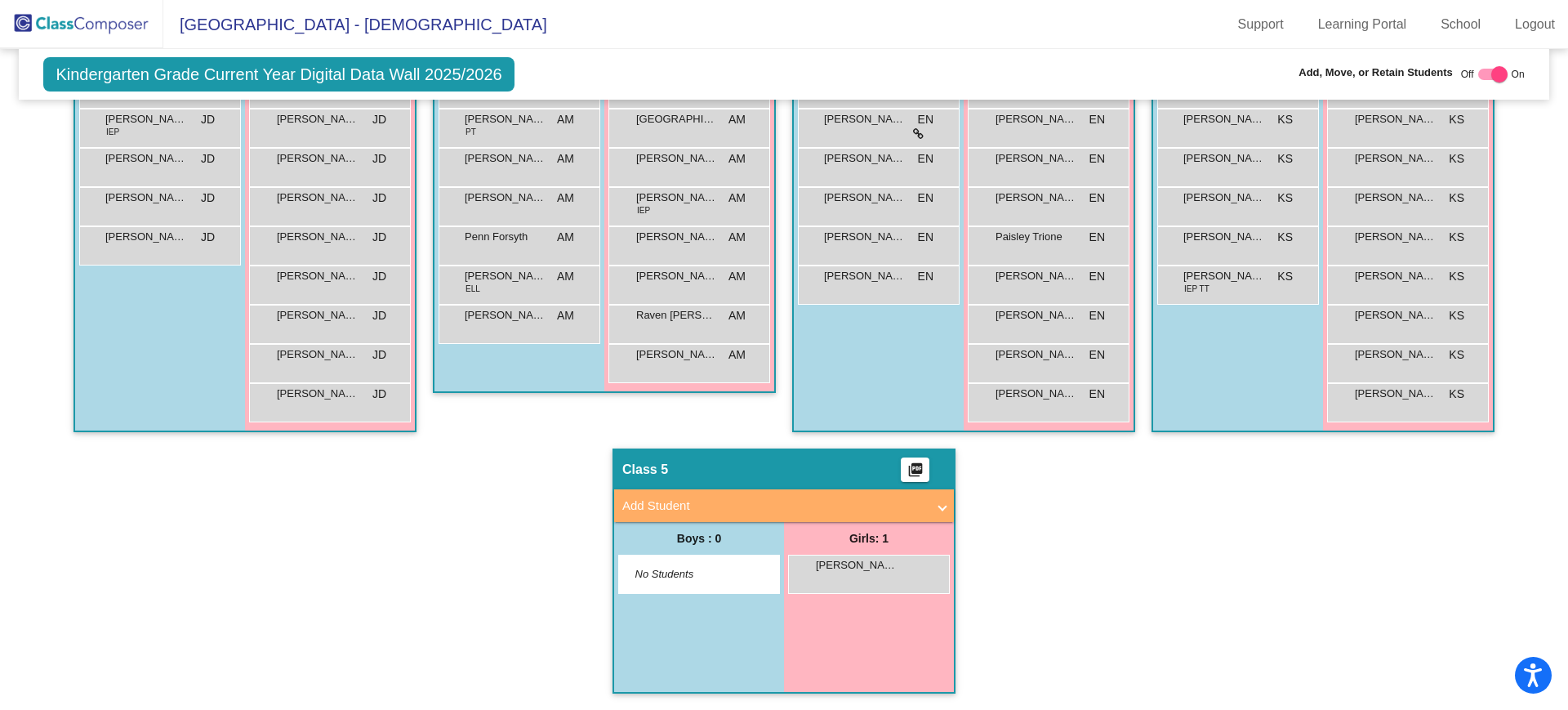
click at [940, 509] on span at bounding box center [943, 506] width 7 height 19
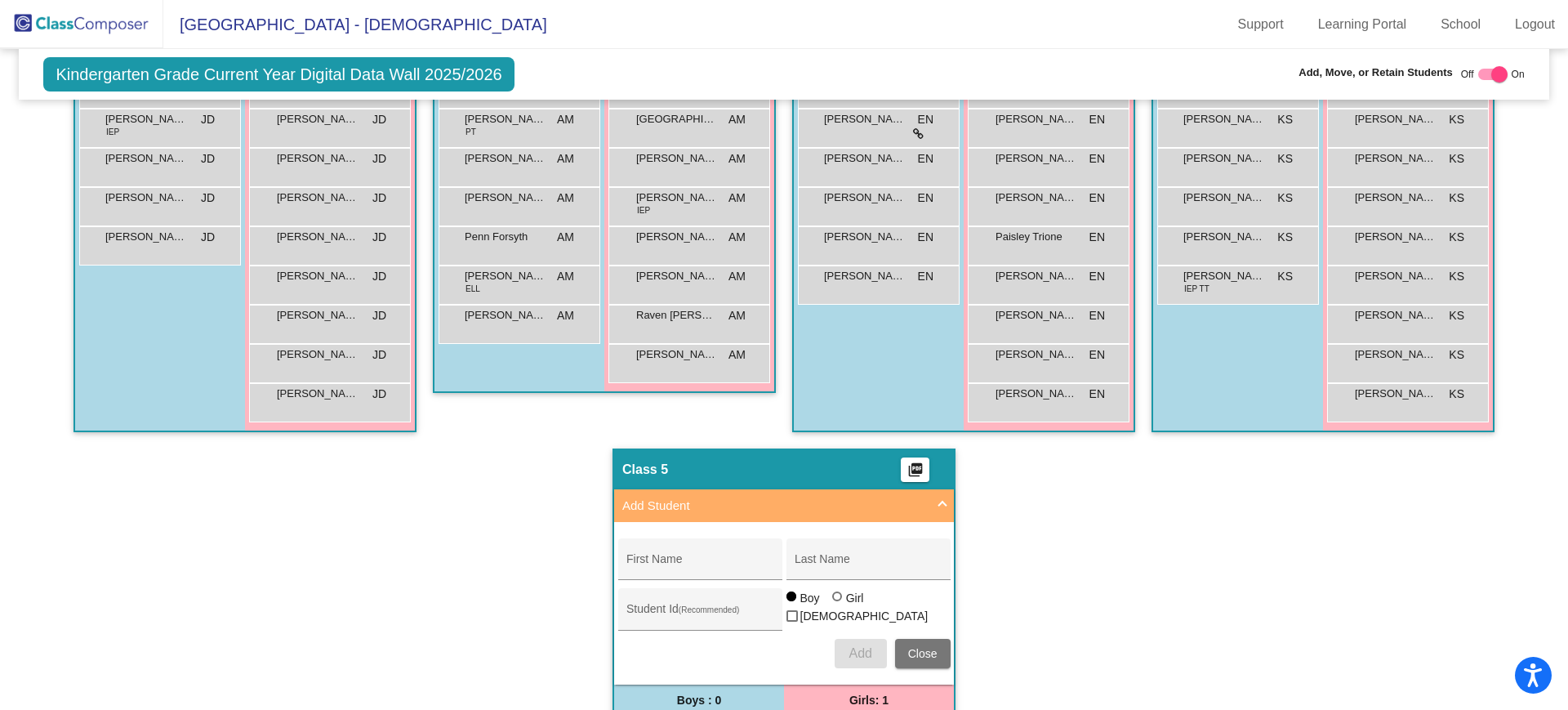
click at [940, 501] on span at bounding box center [943, 506] width 7 height 19
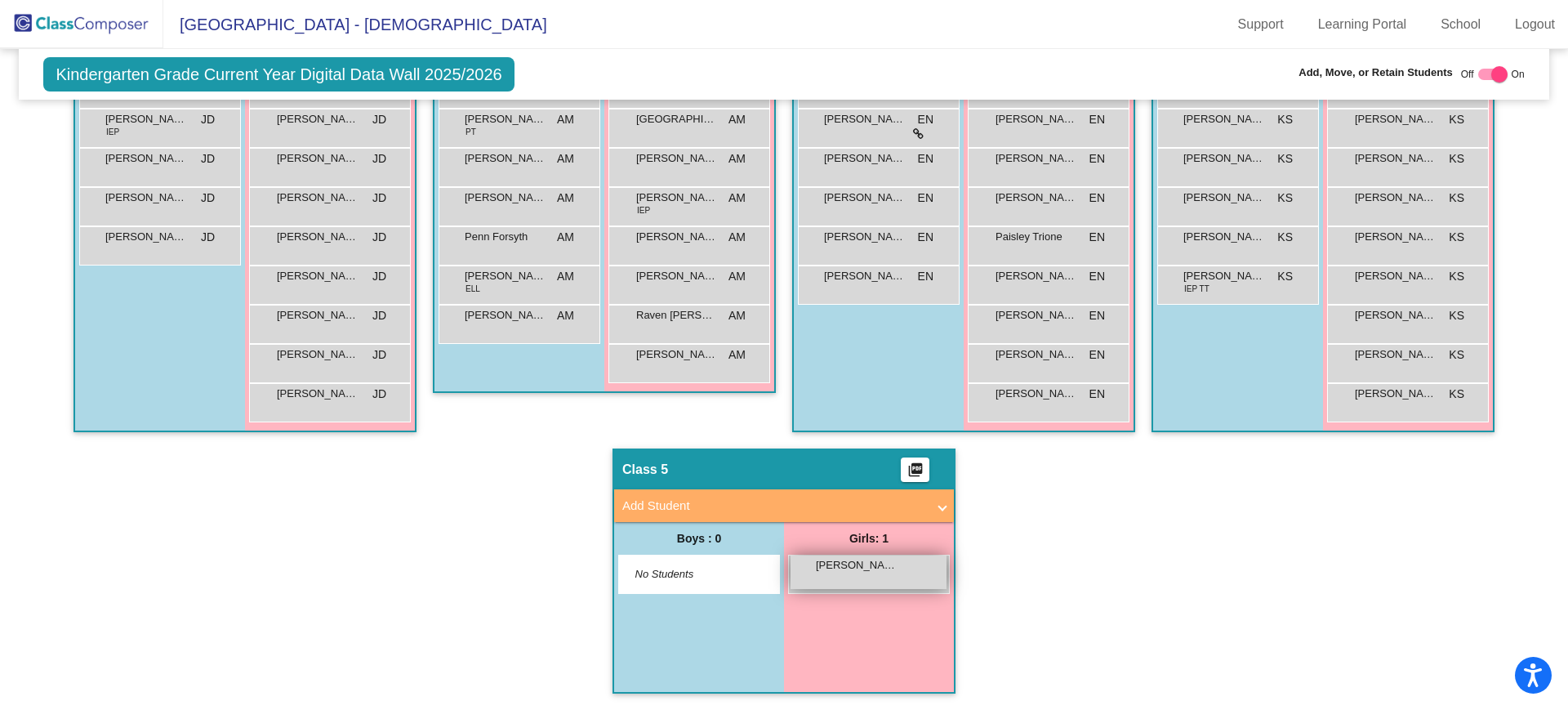
click at [870, 574] on div "Mailys Villarroel Zamora lock do_not_disturb_alt" at bounding box center [868, 573] width 156 height 33
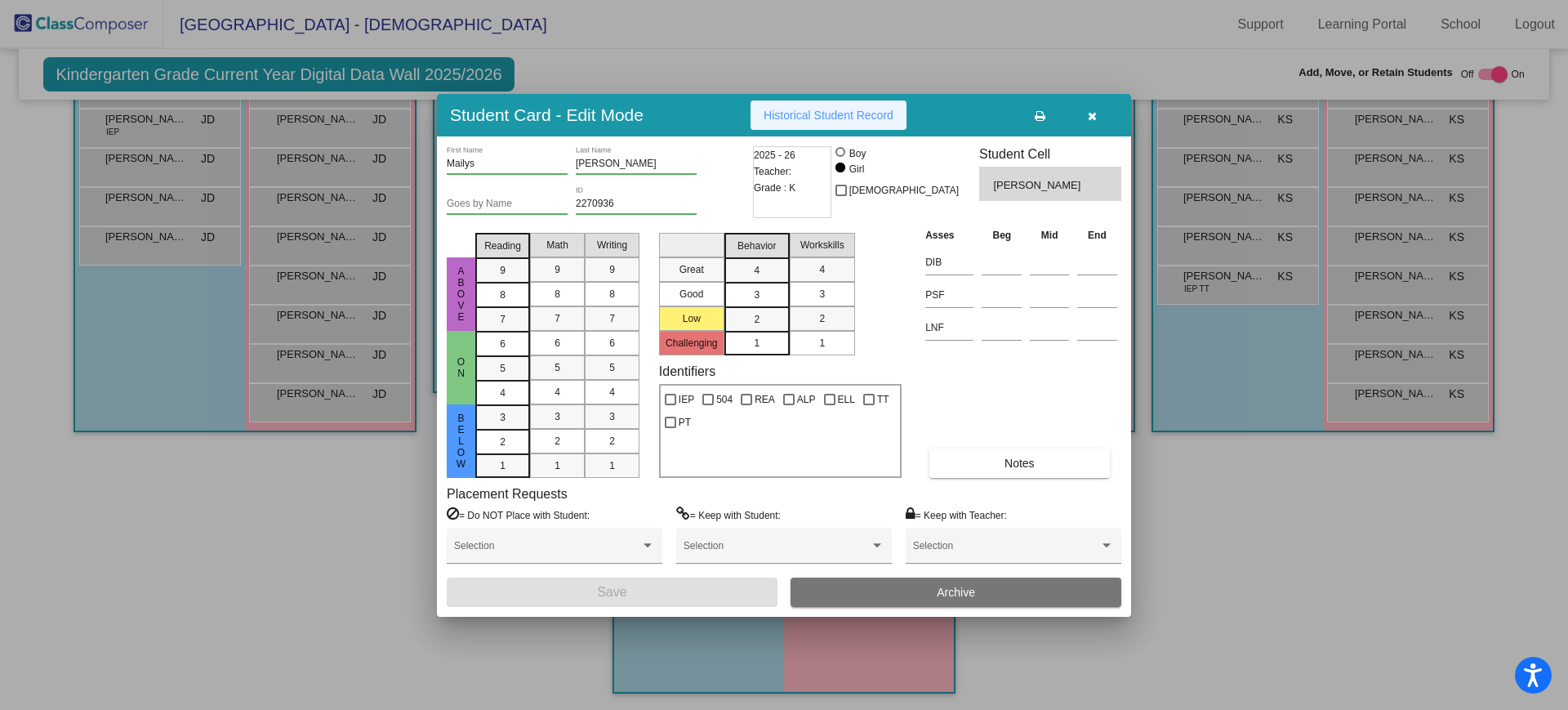
click at [835, 106] on button "Historical Student Record" at bounding box center [829, 115] width 156 height 29
click at [808, 183] on div "2025 - 26 Teacher: Grade : K" at bounding box center [792, 182] width 79 height 72
click at [1093, 118] on icon "button" at bounding box center [1092, 116] width 9 height 12
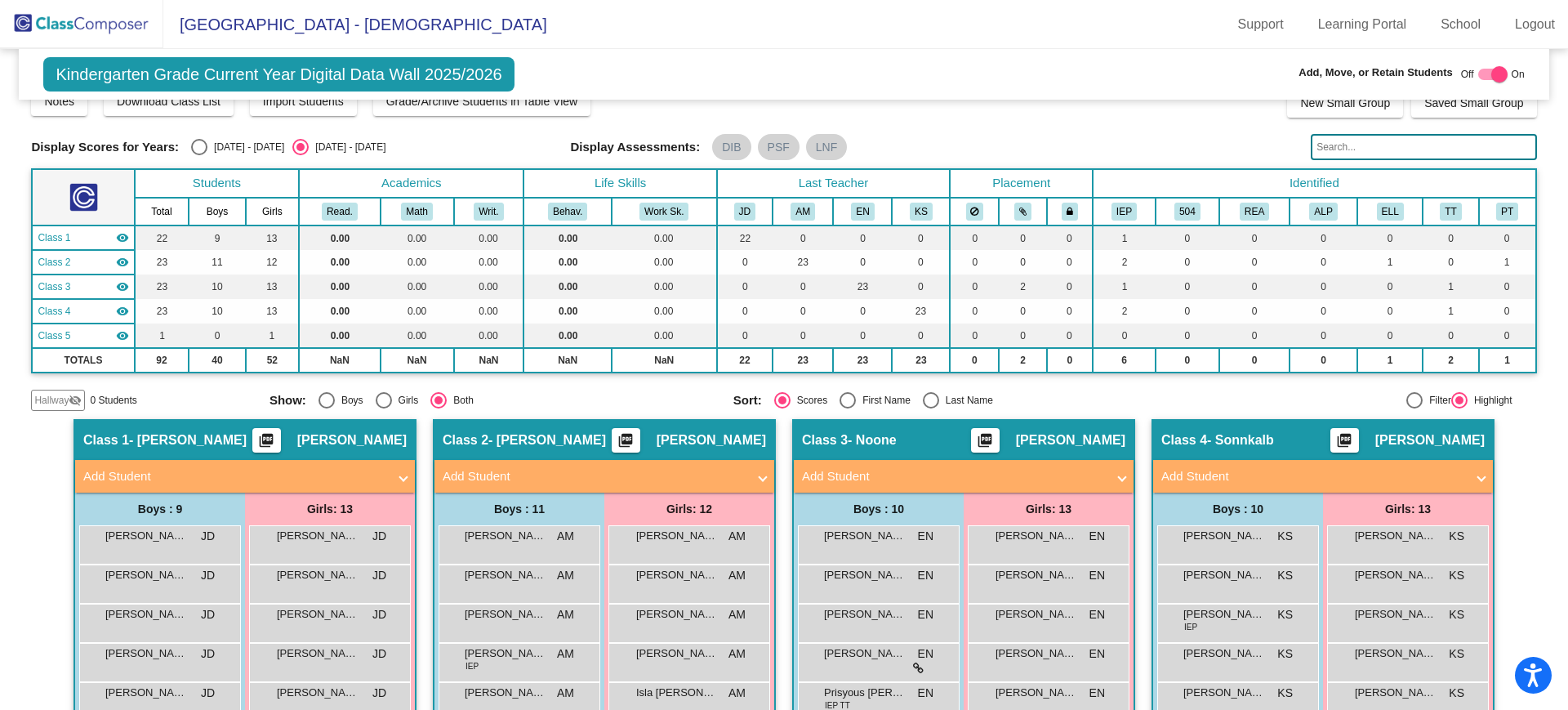
scroll to position [0, 0]
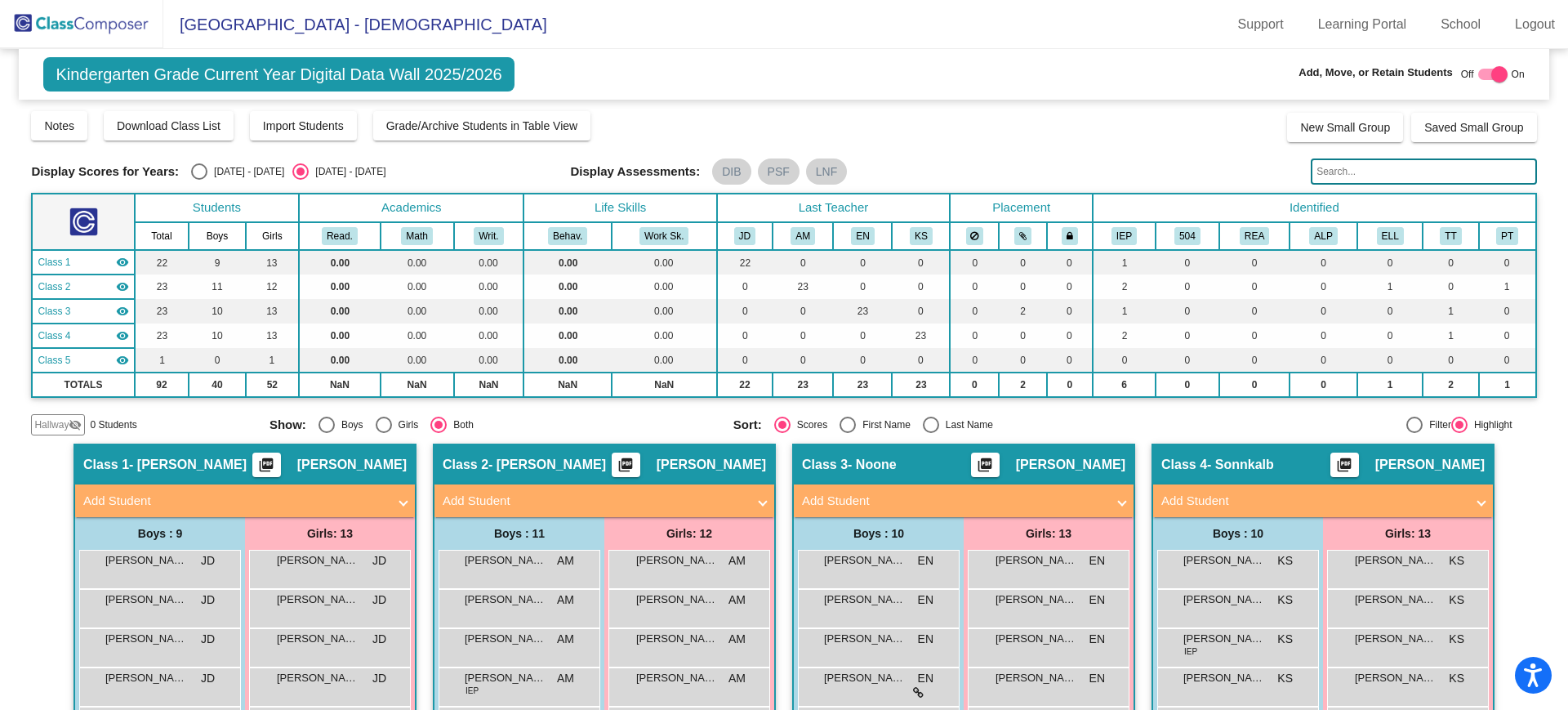
click at [92, 24] on img at bounding box center [81, 24] width 163 height 48
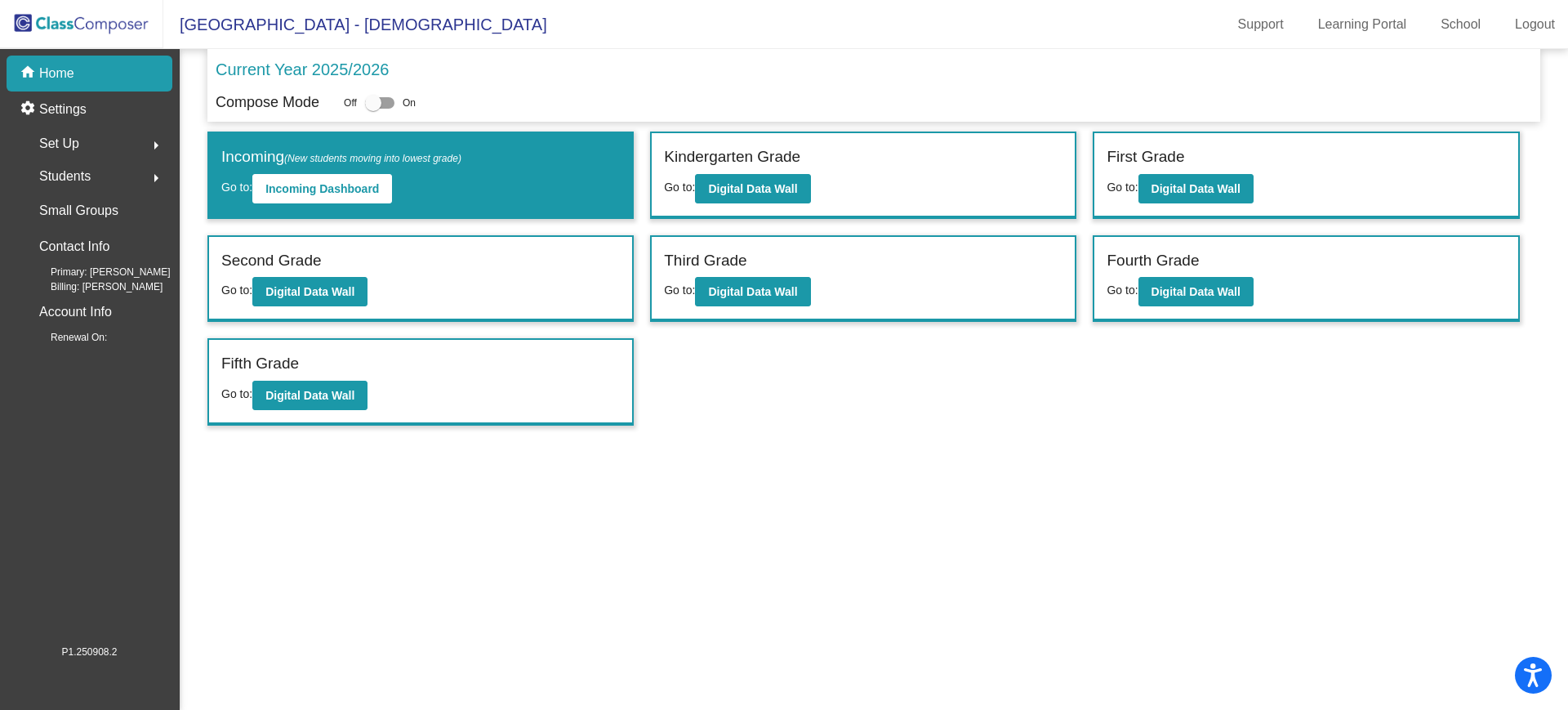
click at [113, 178] on div "Students arrow_right" at bounding box center [94, 176] width 156 height 32
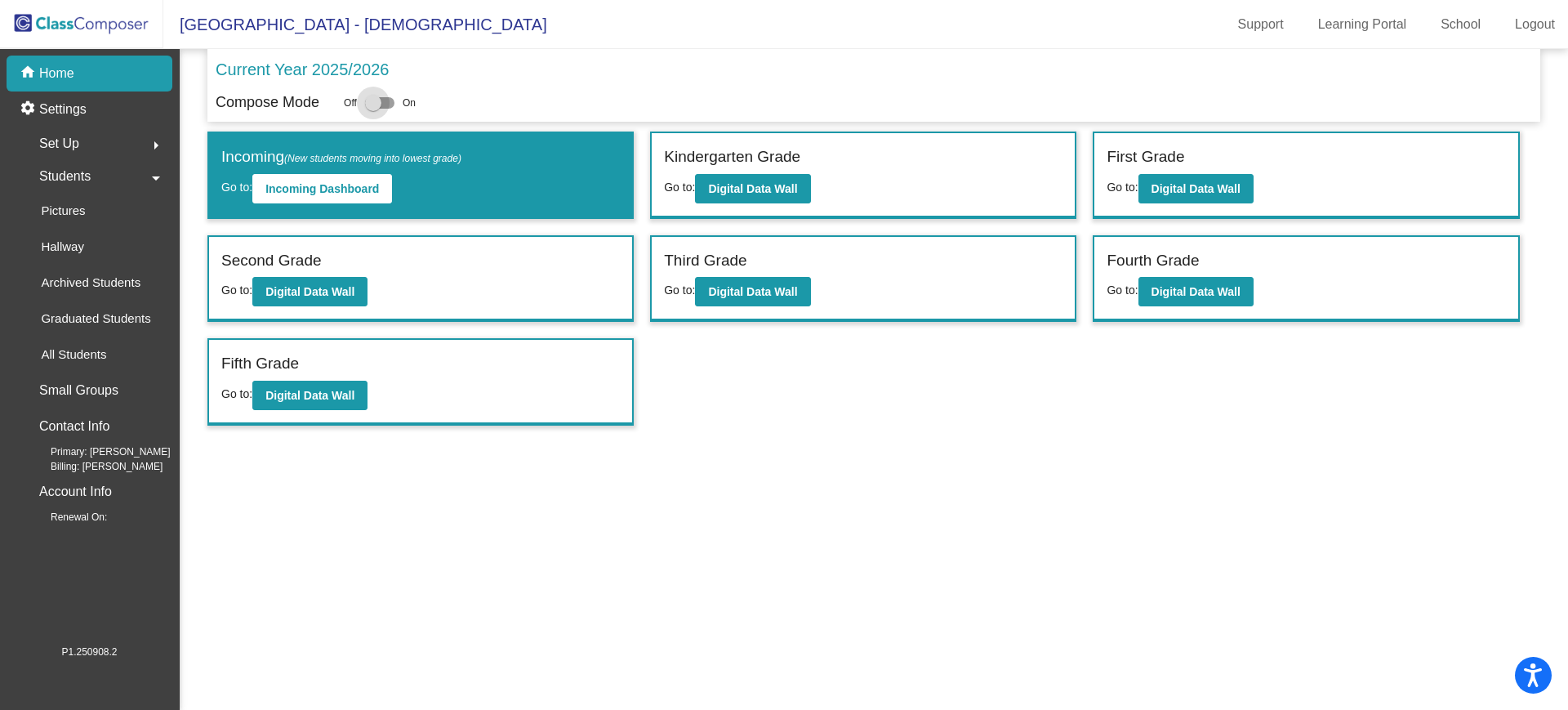
click at [380, 103] on div at bounding box center [373, 103] width 17 height 17
click at [373, 109] on input "checkbox" at bounding box center [372, 109] width 1 height 1
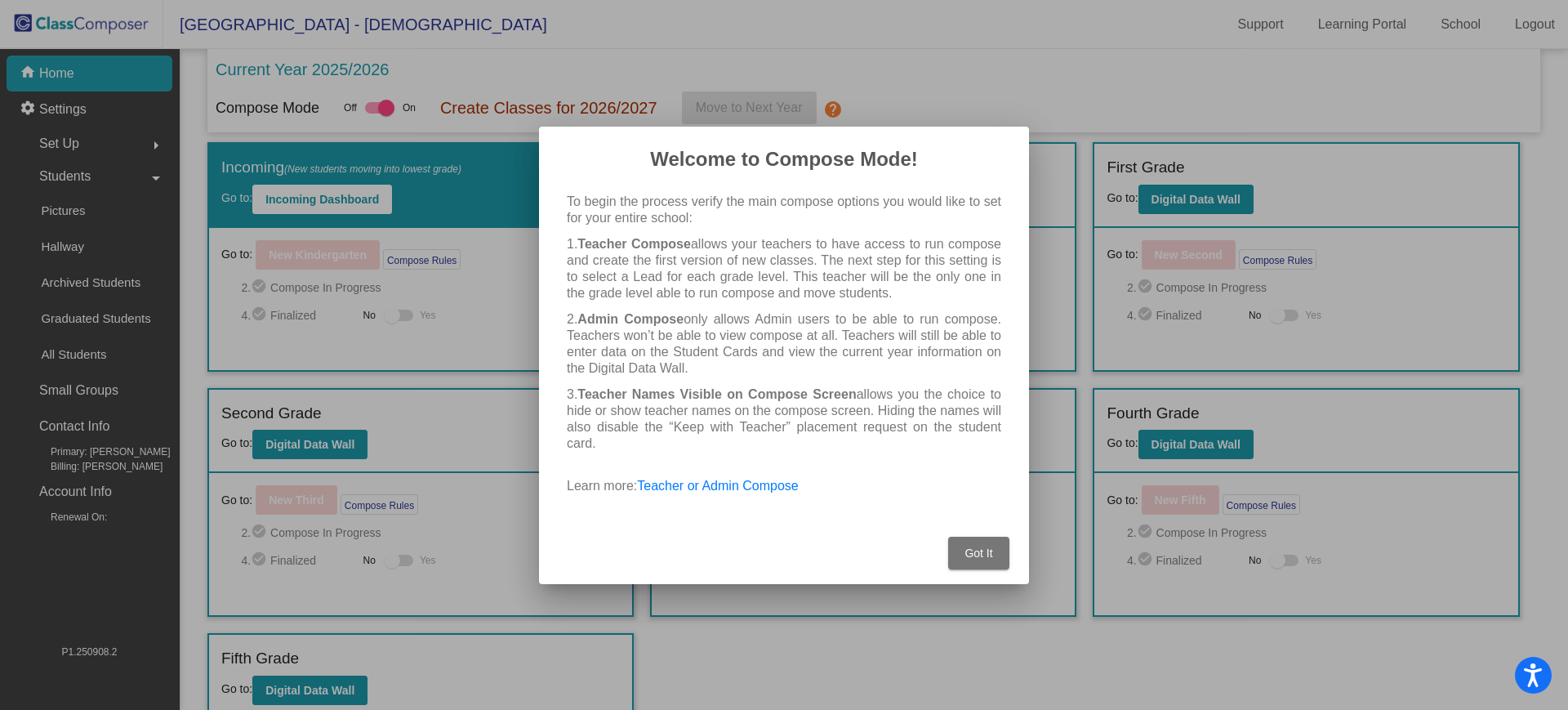
click at [964, 551] on button "Got It" at bounding box center [979, 553] width 61 height 32
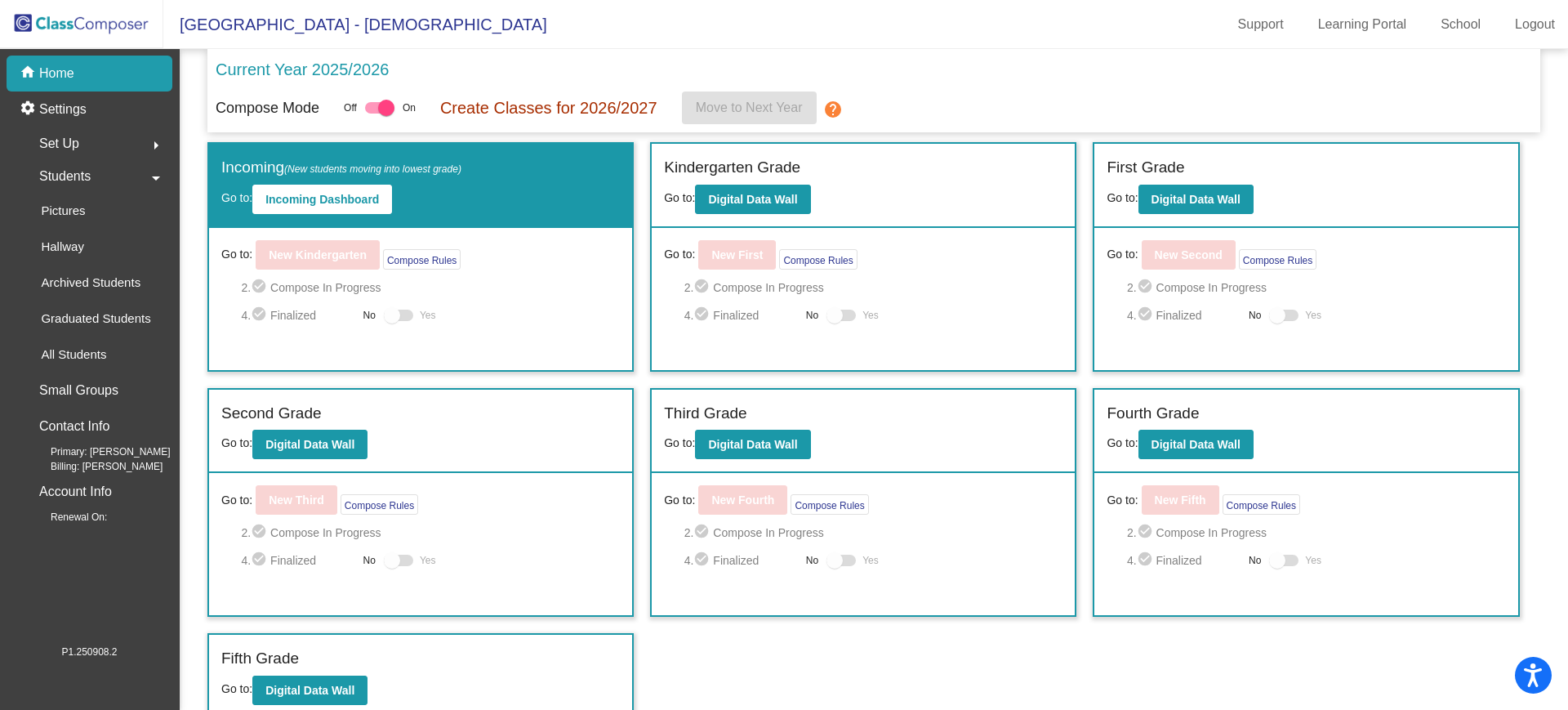
click at [375, 109] on div at bounding box center [380, 108] width 29 height 12
click at [373, 114] on input "checkbox" at bounding box center [372, 114] width 1 height 1
checkbox input "false"
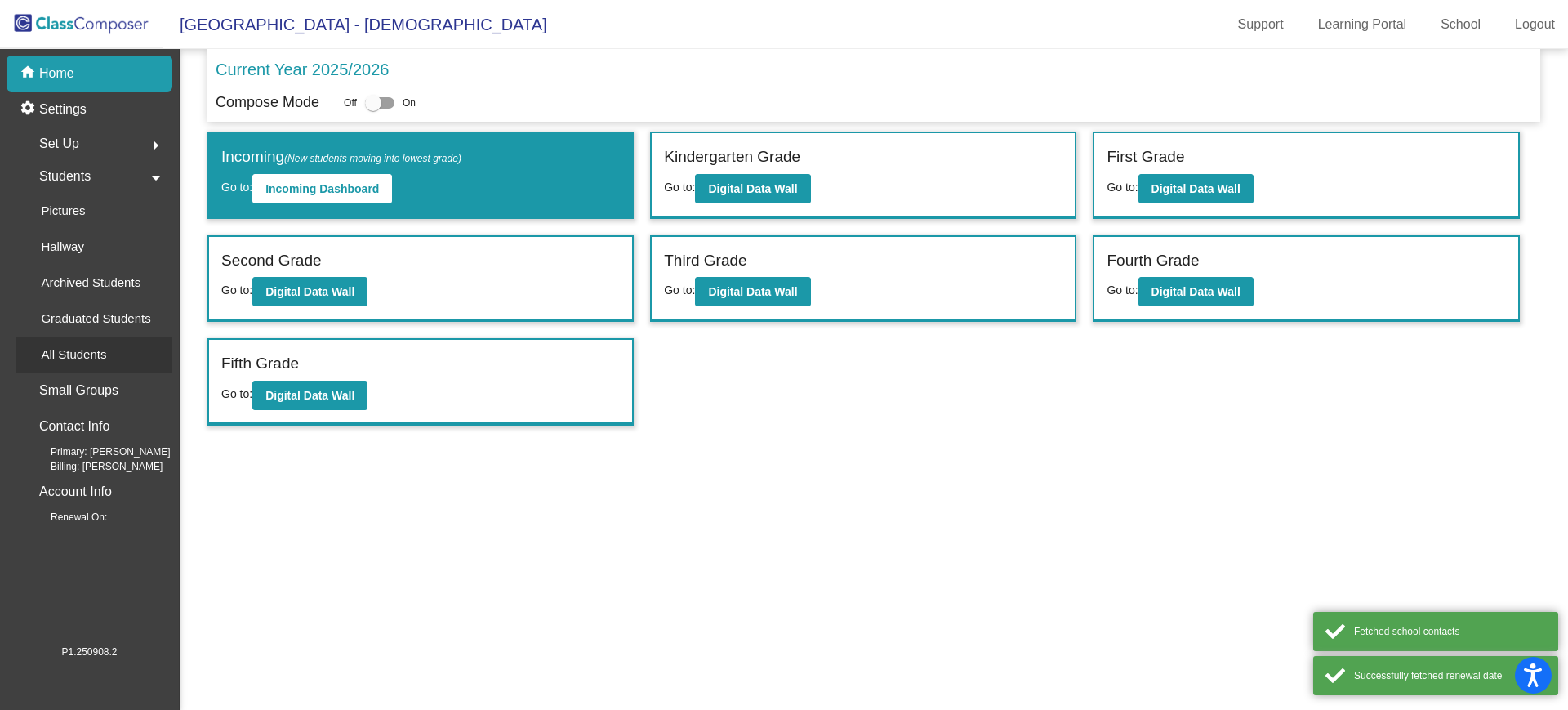
click at [81, 352] on p "All Students" at bounding box center [74, 355] width 66 height 20
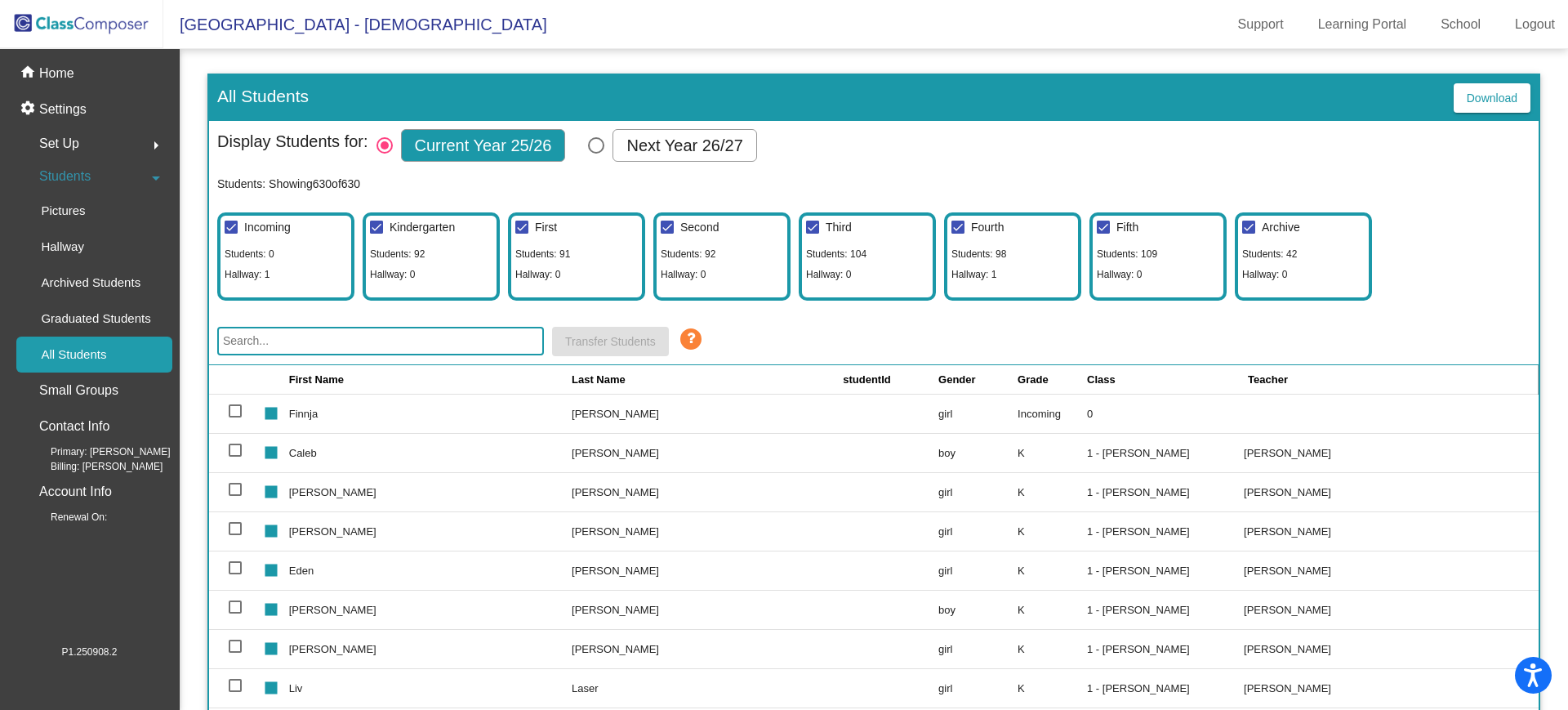
click at [323, 333] on input "text" at bounding box center [380, 341] width 327 height 28
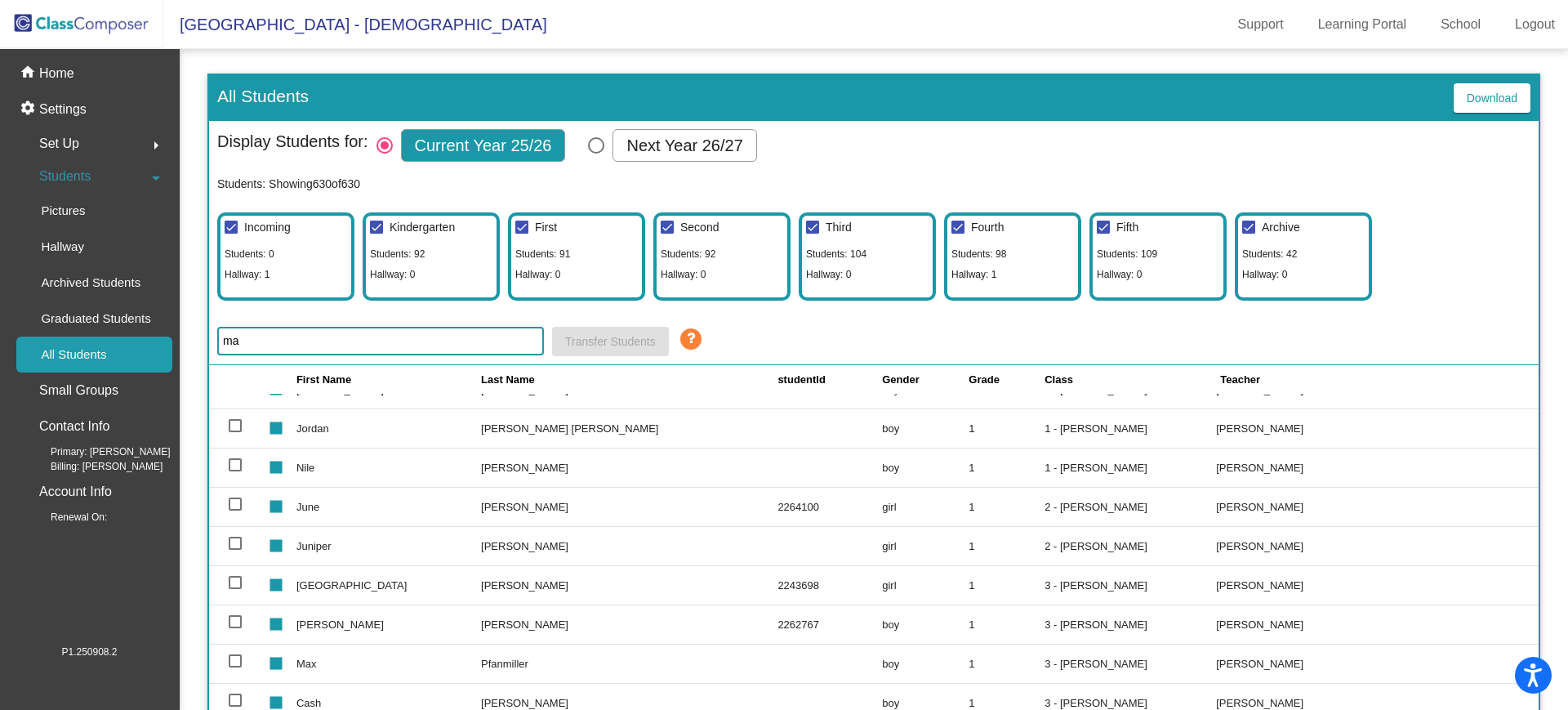
scroll to position [409, 0]
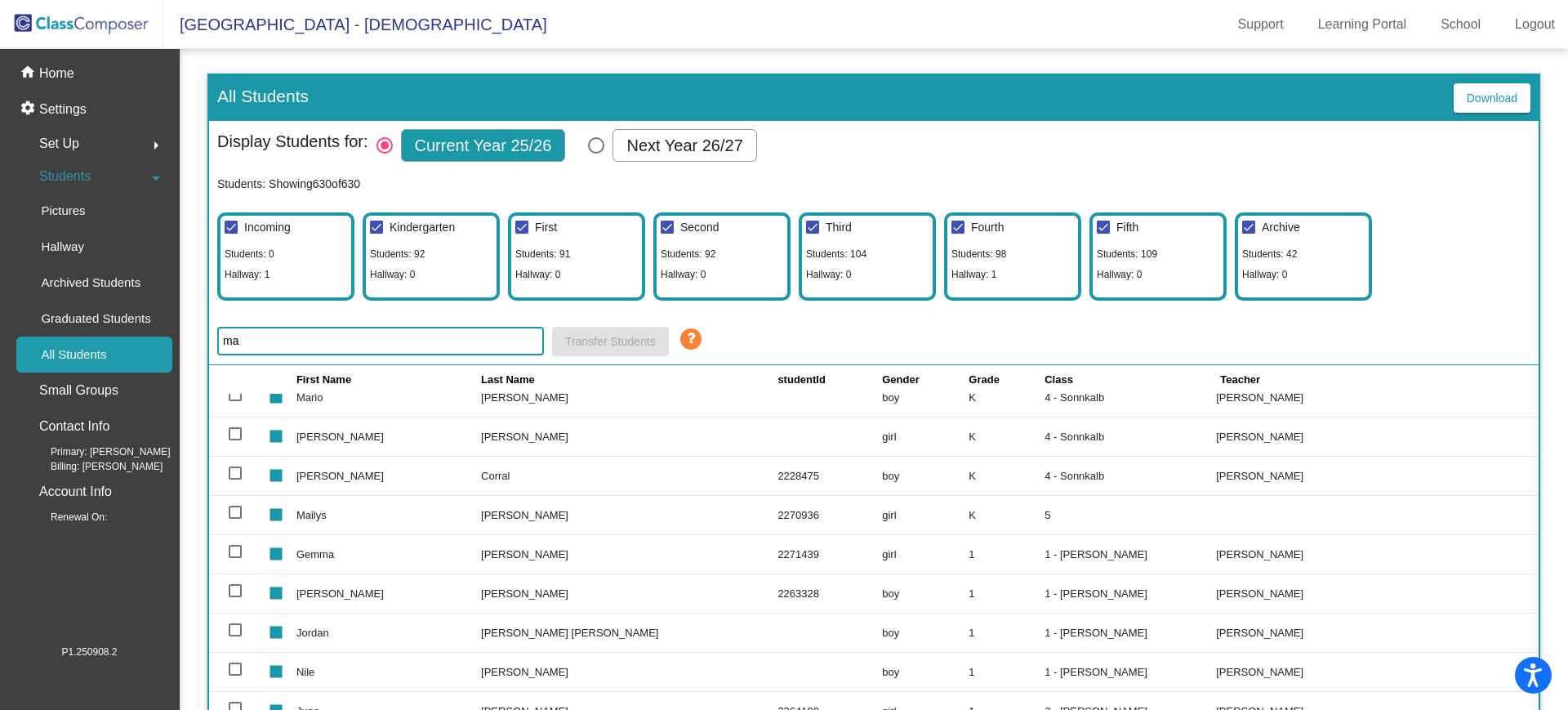
type input "ma"
click at [232, 508] on div at bounding box center [235, 512] width 13 height 13
click at [235, 519] on input "select row 94" at bounding box center [235, 519] width 1 height 1
click at [284, 510] on mat-icon "stop" at bounding box center [274, 509] width 20 height 20
click at [990, 515] on td "K" at bounding box center [1006, 515] width 76 height 39
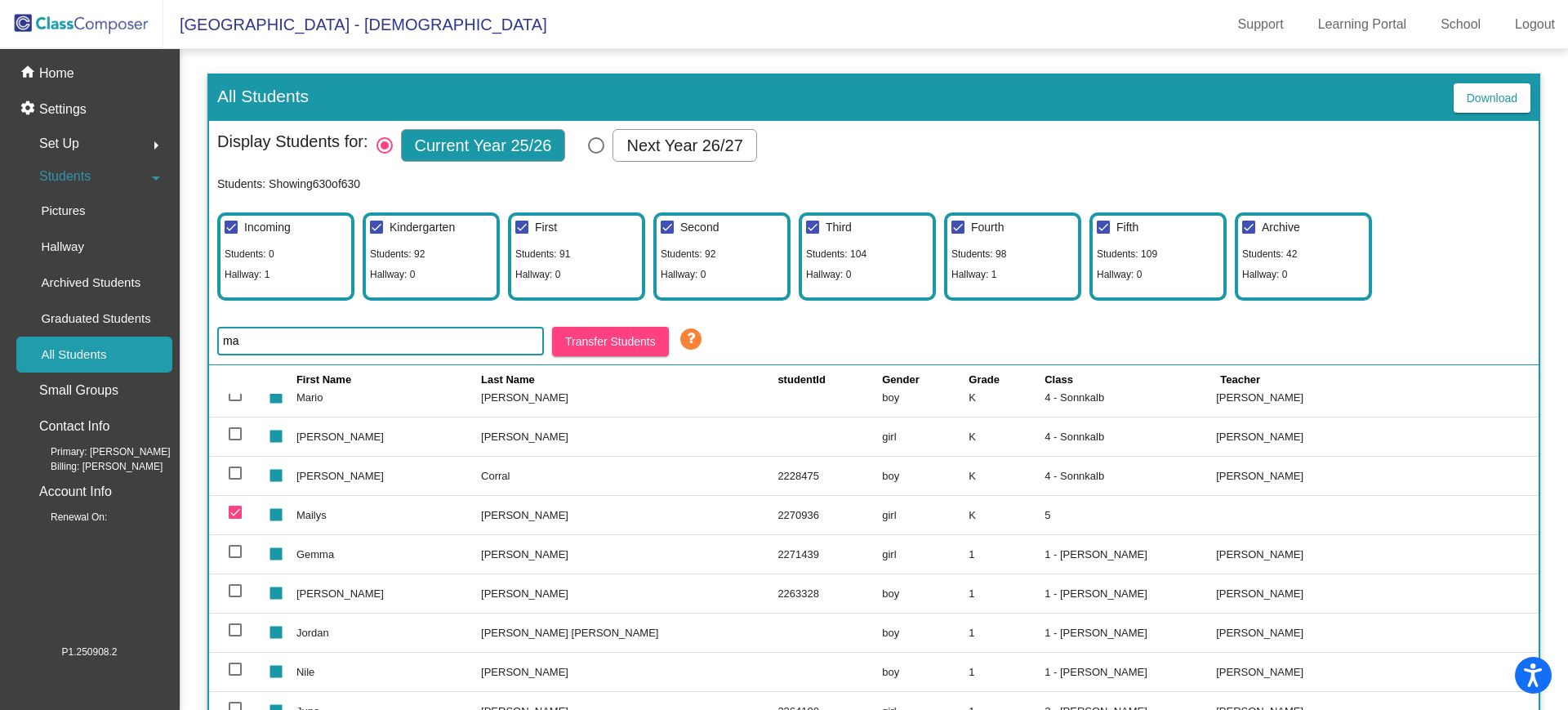
drag, startPoint x: 990, startPoint y: 515, endPoint x: 974, endPoint y: 513, distance: 16.1
click at [974, 513] on tr "stop Mailys Villarroel Zamora 2270936 girl K 5" at bounding box center [874, 515] width 1330 height 39
click at [969, 513] on td "girl" at bounding box center [926, 515] width 86 height 39
click at [241, 513] on div at bounding box center [235, 512] width 13 height 13
click at [236, 519] on input "deselect row 94" at bounding box center [235, 519] width 1 height 1
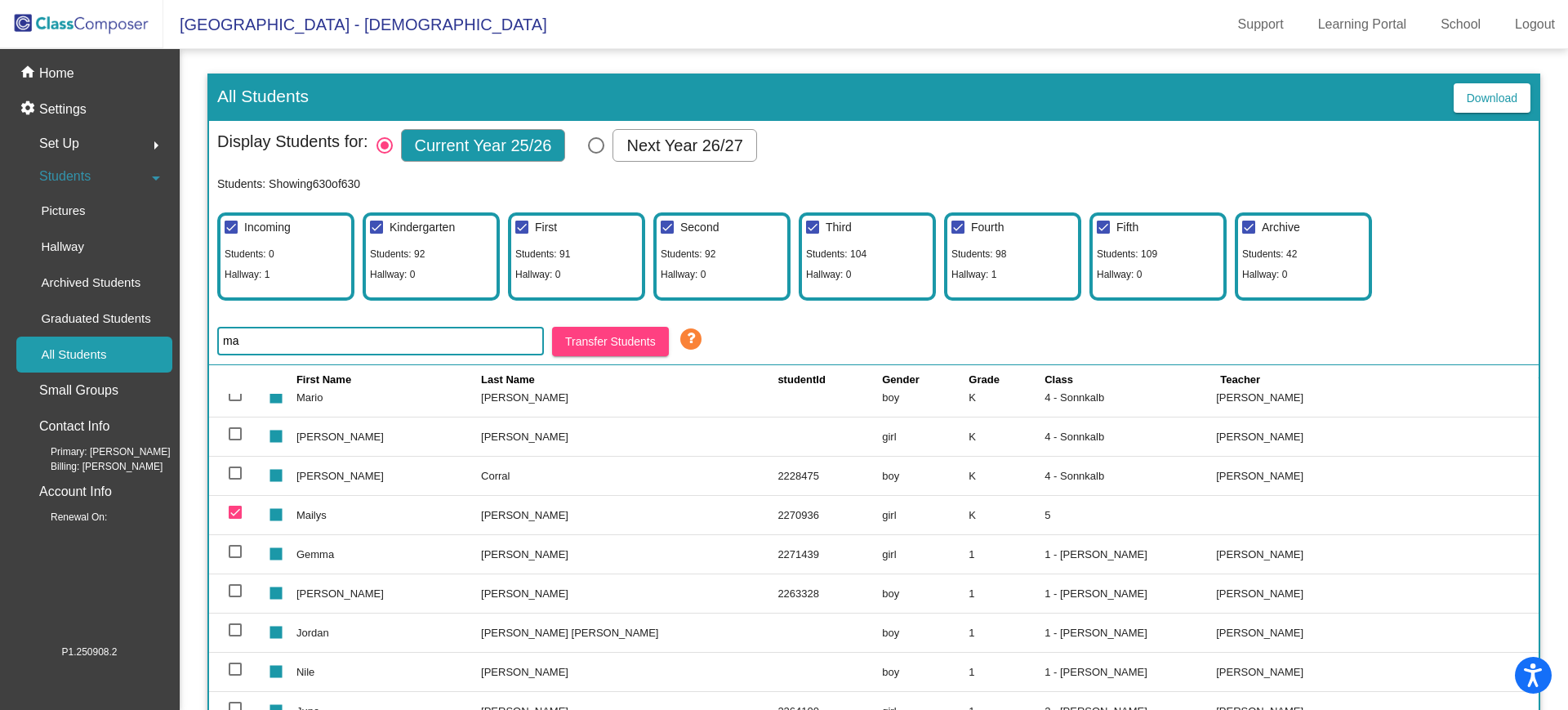
checkbox input "false"
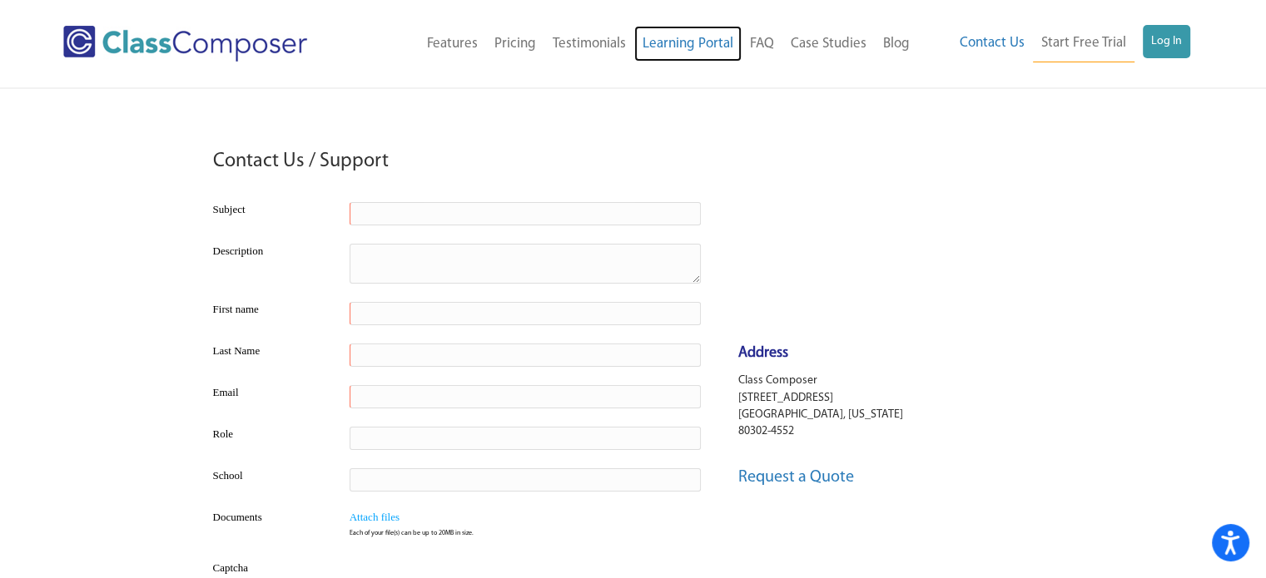
click at [696, 36] on link "Learning Portal" at bounding box center [687, 44] width 107 height 37
click at [1227, 538] on icon "Open accessiBe: accessibility options, statement and help" at bounding box center [1230, 546] width 20 height 22
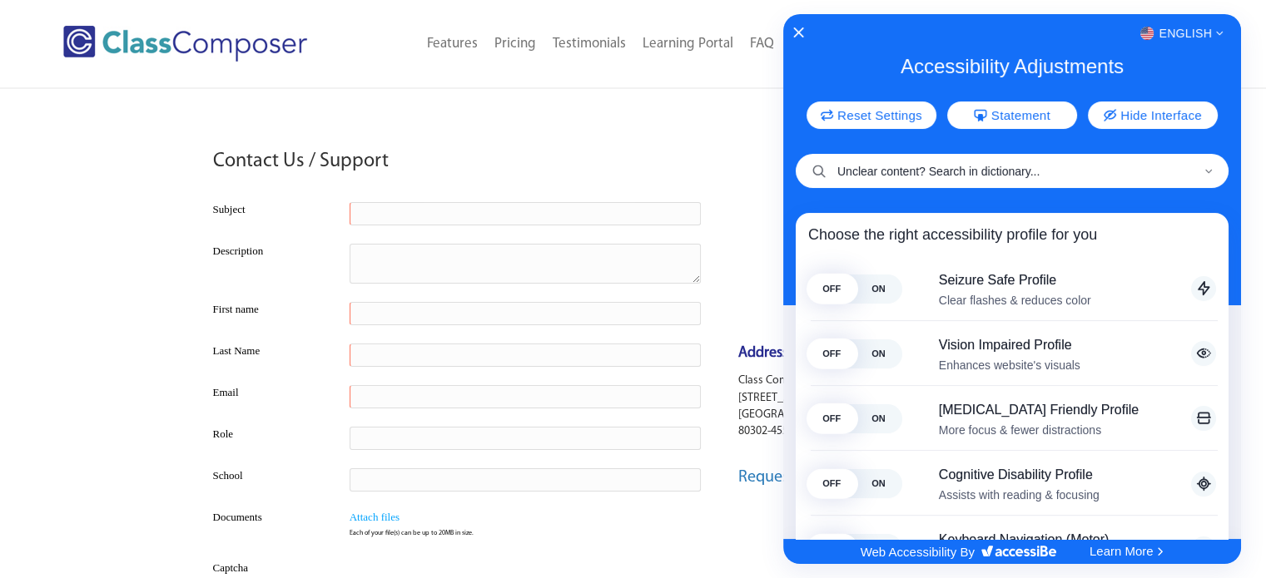
click at [965, 171] on input "Unclear content? Search in dictionary..." at bounding box center [1011, 171] width 433 height 34
click at [801, 29] on icon "Close Accessibility Interface" at bounding box center [799, 33] width 12 height 12
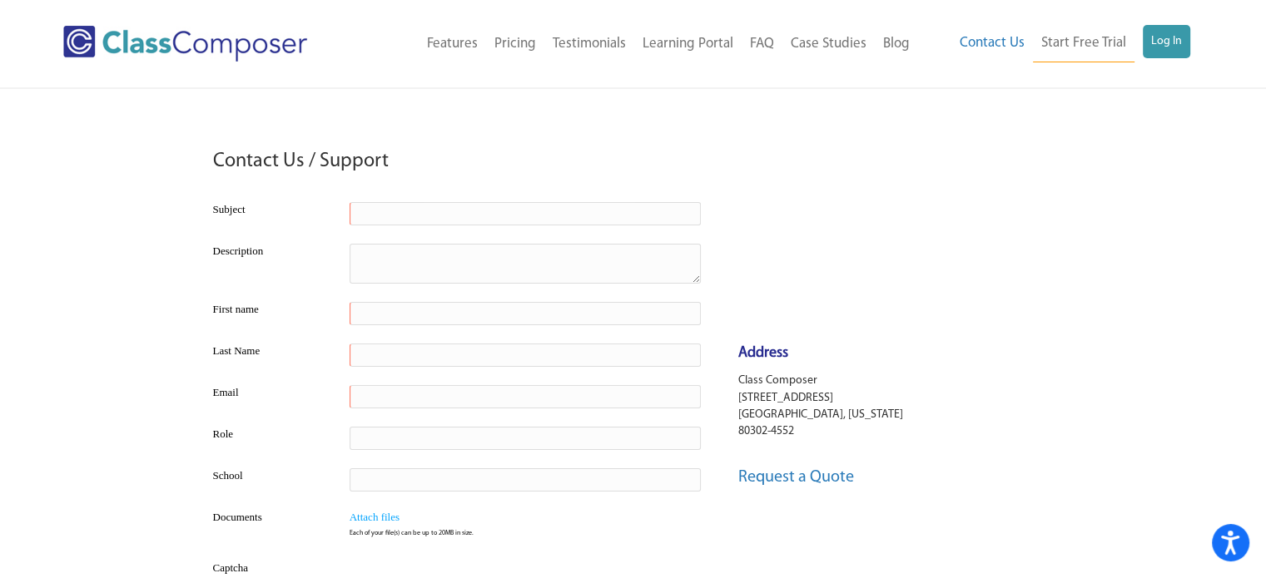
click at [637, 214] on input "text" at bounding box center [524, 213] width 351 height 23
type input "Edit student information"
type textarea "M"
type textarea "A student was added to the wrong grade level, how do we change her grade level?"
click at [588, 319] on input "text" at bounding box center [524, 313] width 351 height 23
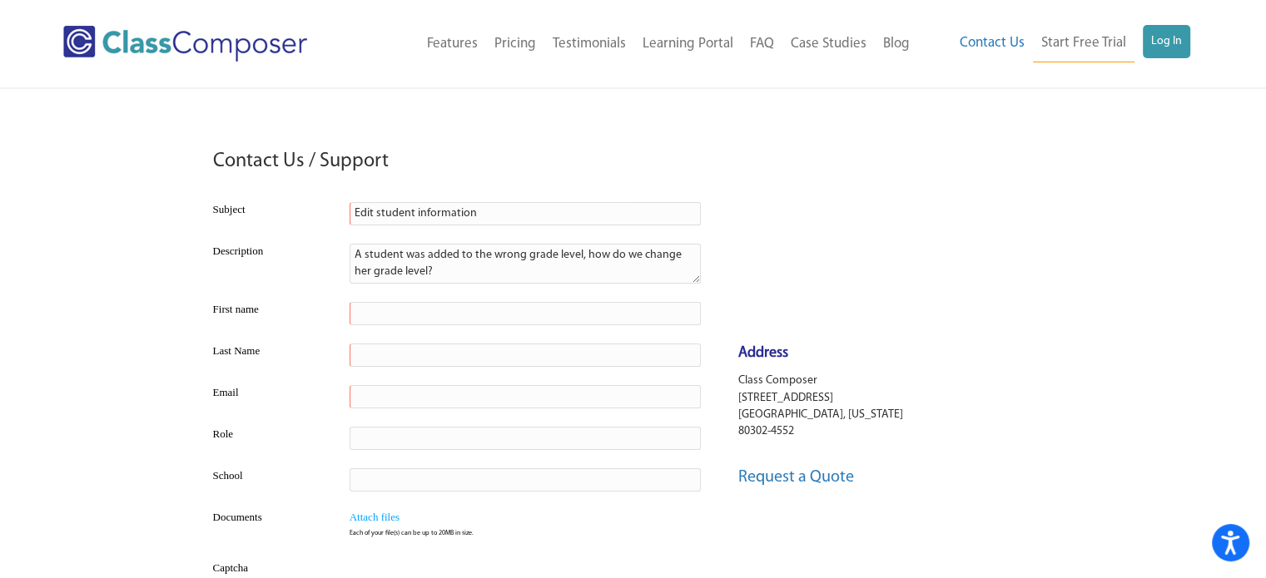
type input "[PERSON_NAME]"
type input "[PERSON_NAME][EMAIL_ADDRESS][PERSON_NAME][DOMAIN_NAME]"
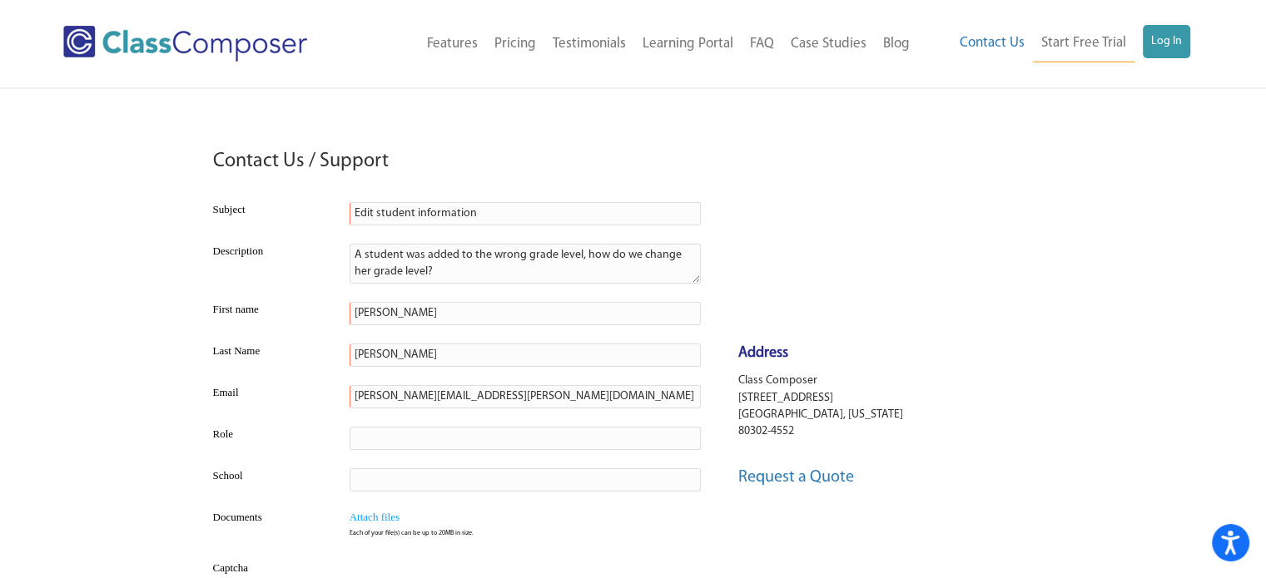
scroll to position [166, 0]
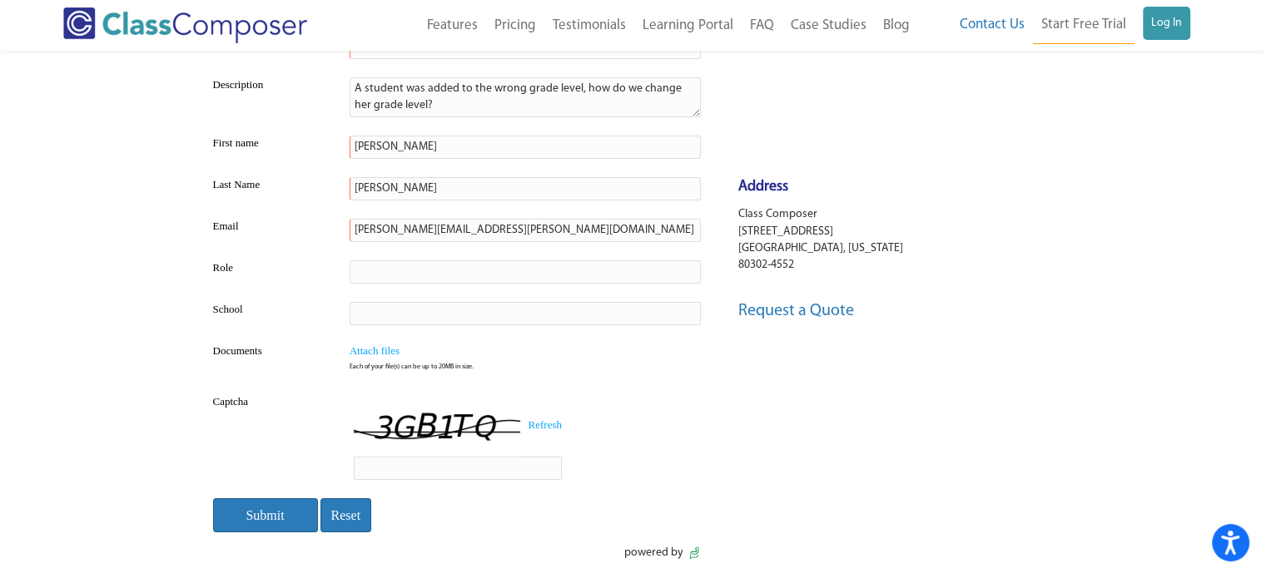
click at [399, 266] on input "text" at bounding box center [524, 271] width 351 height 23
type input "Instructional Coach"
click at [408, 308] on input "text" at bounding box center [524, 313] width 351 height 23
type input "[GEOGRAPHIC_DATA]"
click at [429, 466] on input "text" at bounding box center [458, 468] width 208 height 23
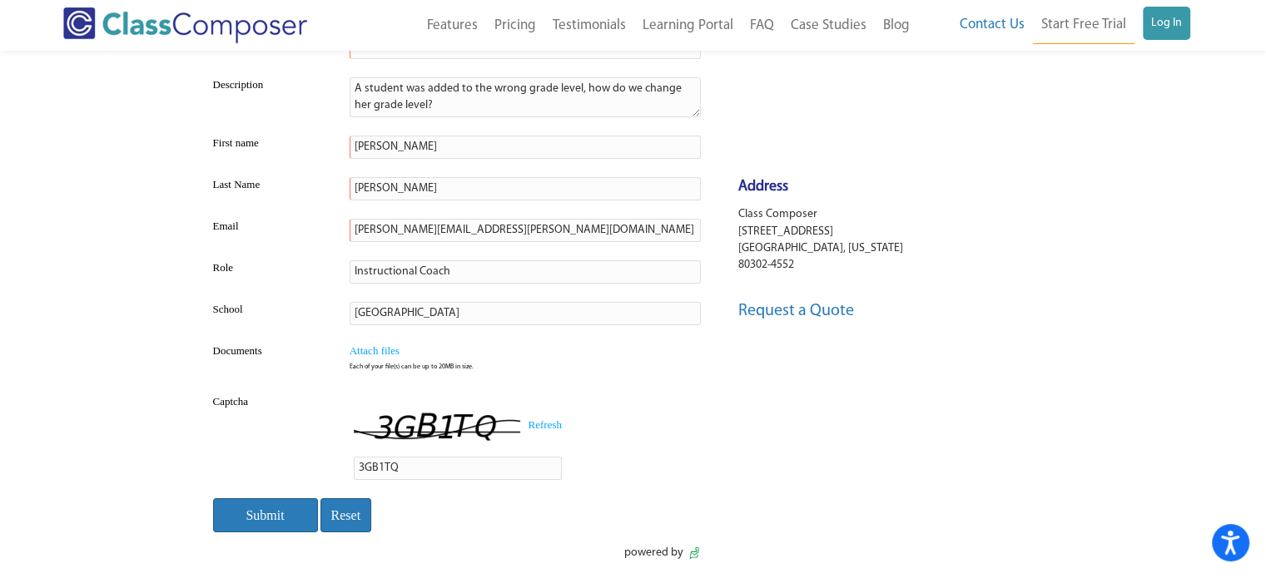
type input "3GB1TQ"
click at [247, 522] on input "Submit" at bounding box center [265, 515] width 105 height 34
